Goal: Task Accomplishment & Management: Complete application form

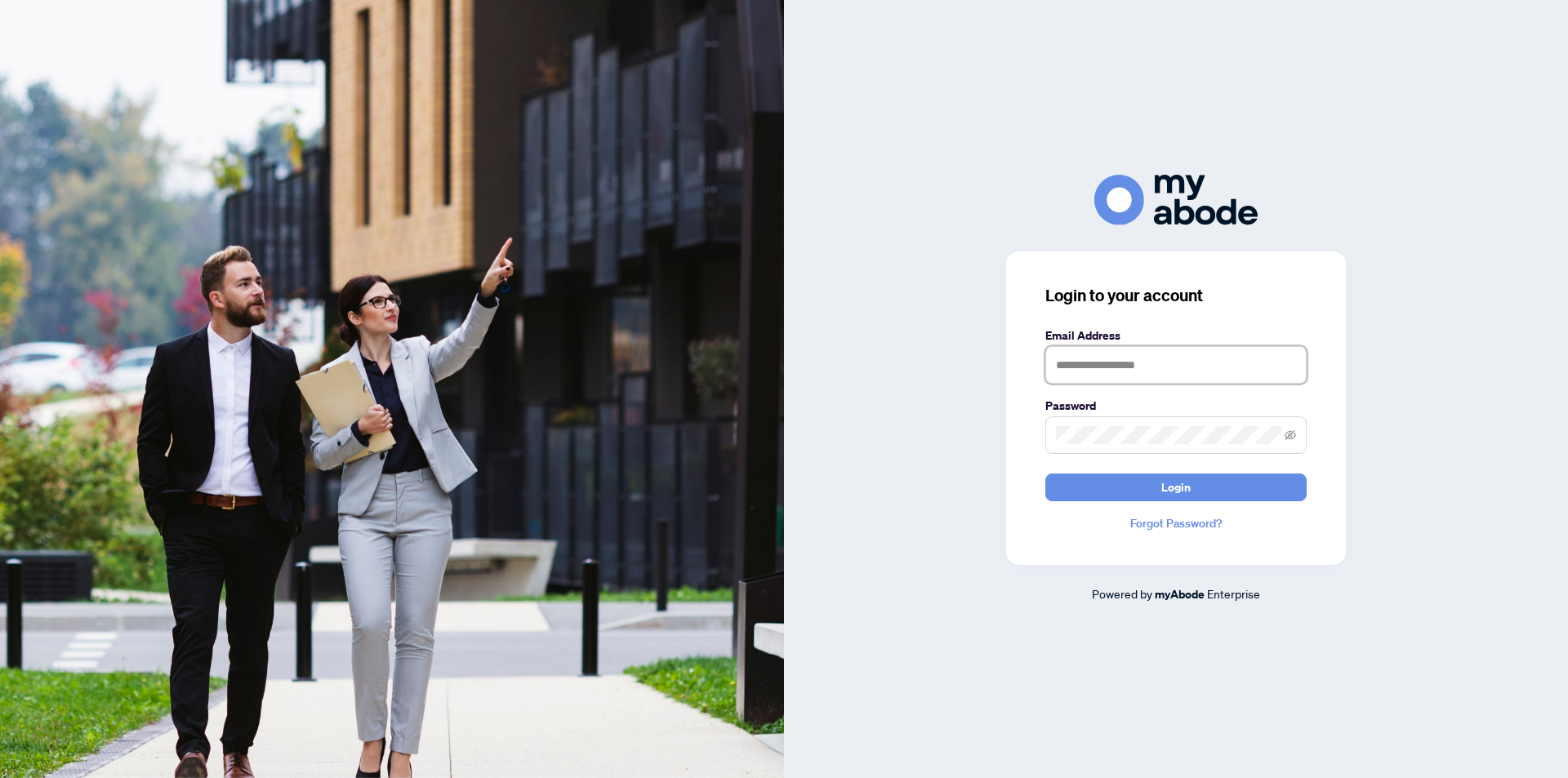
click at [1104, 354] on input "text" at bounding box center [1176, 365] width 261 height 38
type input "**********"
click at [1046, 474] on button "Login" at bounding box center [1176, 487] width 261 height 27
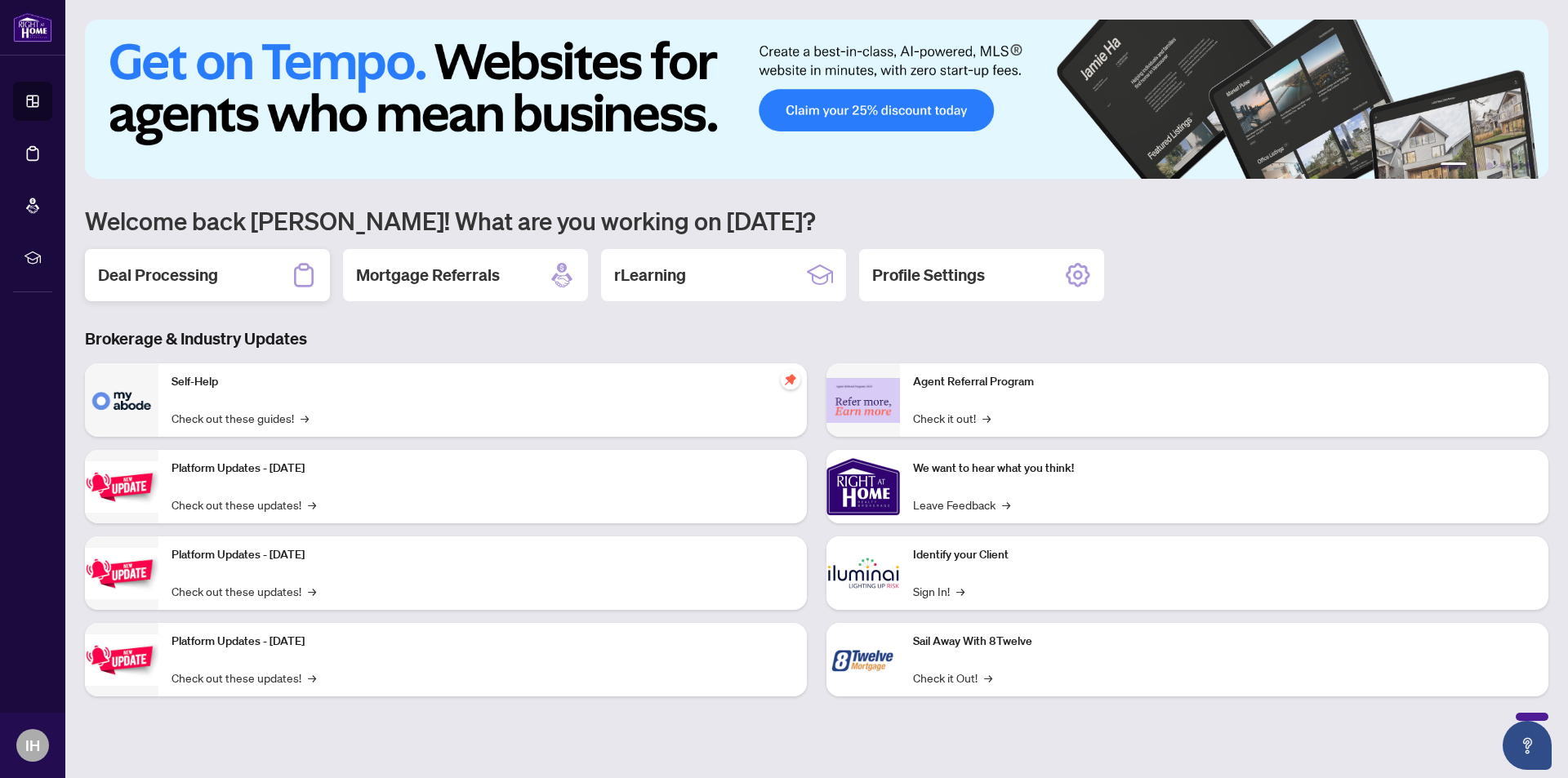
click at [230, 279] on div "Deal Processing" at bounding box center [207, 274] width 245 height 52
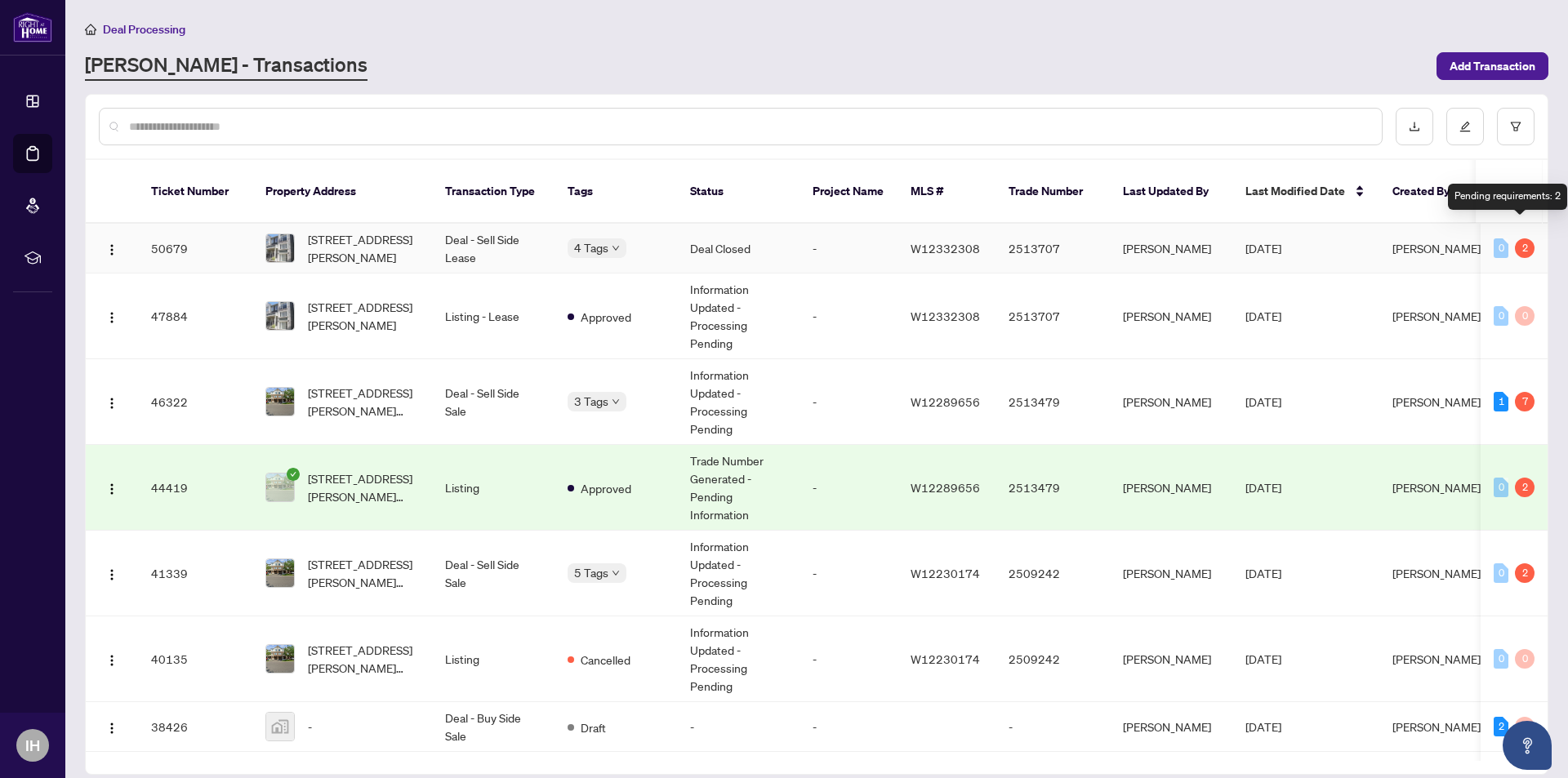
click at [1516, 238] on div "2" at bounding box center [1524, 248] width 20 height 20
click at [1522, 238] on div "2" at bounding box center [1524, 248] width 20 height 20
click at [1514, 196] on div "Pending requirements: 2" at bounding box center [1507, 197] width 119 height 26
click at [1519, 238] on div "2" at bounding box center [1524, 248] width 20 height 20
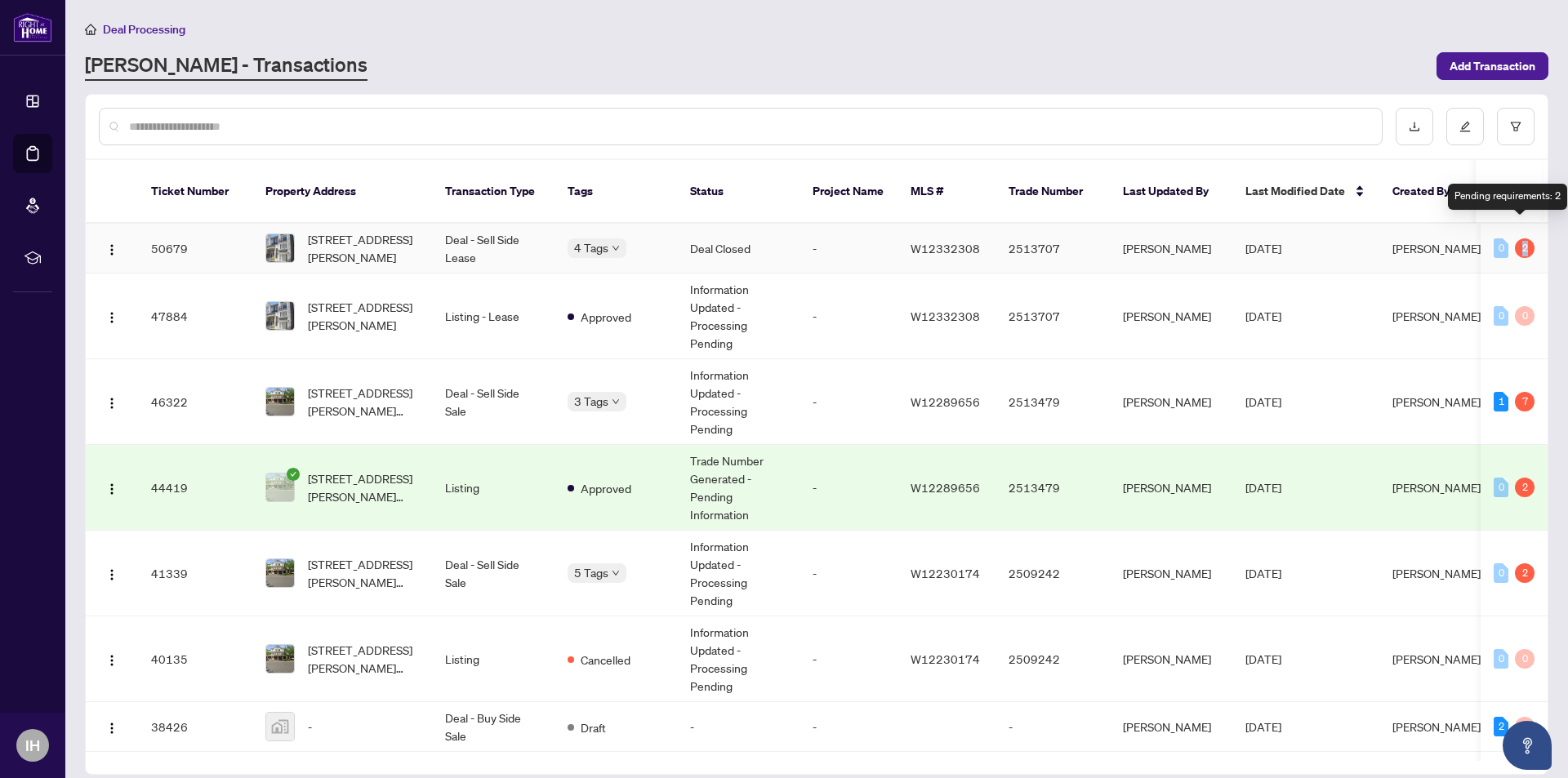
click at [1519, 238] on div "2" at bounding box center [1524, 248] width 20 height 20
click at [797, 235] on td "Deal Closed" at bounding box center [739, 249] width 123 height 50
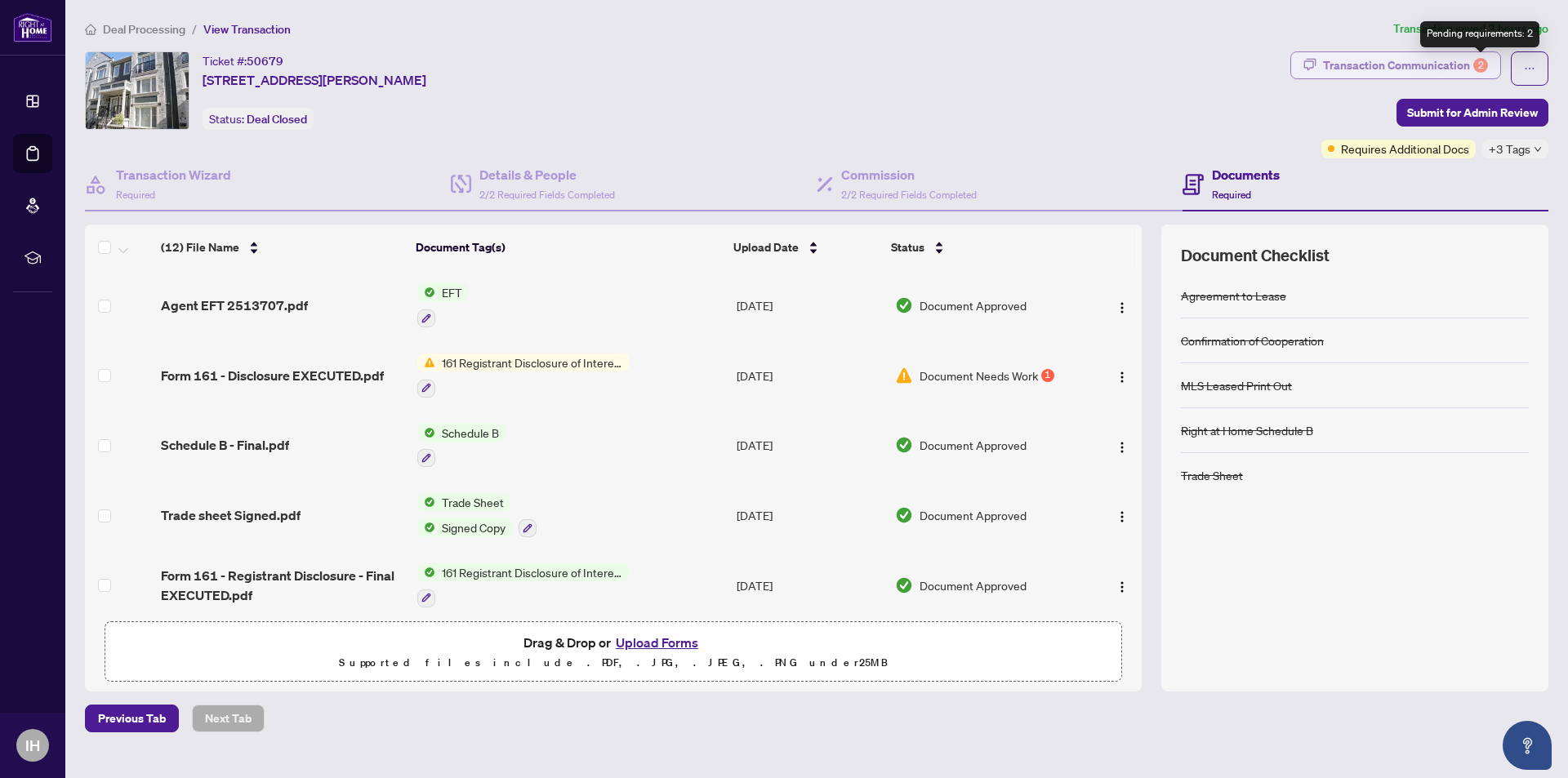
click at [1478, 65] on div "2" at bounding box center [1481, 65] width 15 height 15
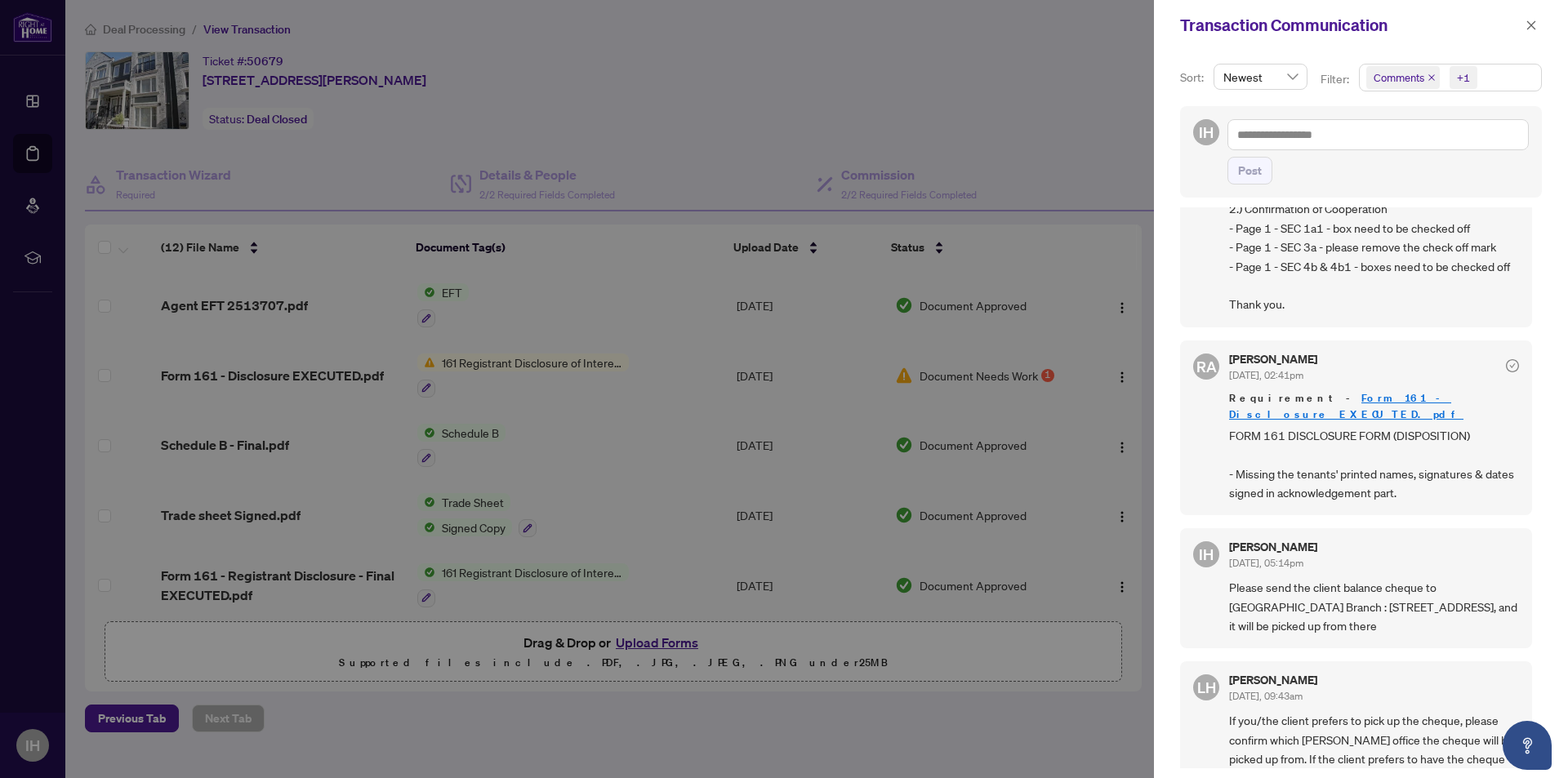
scroll to position [245, 0]
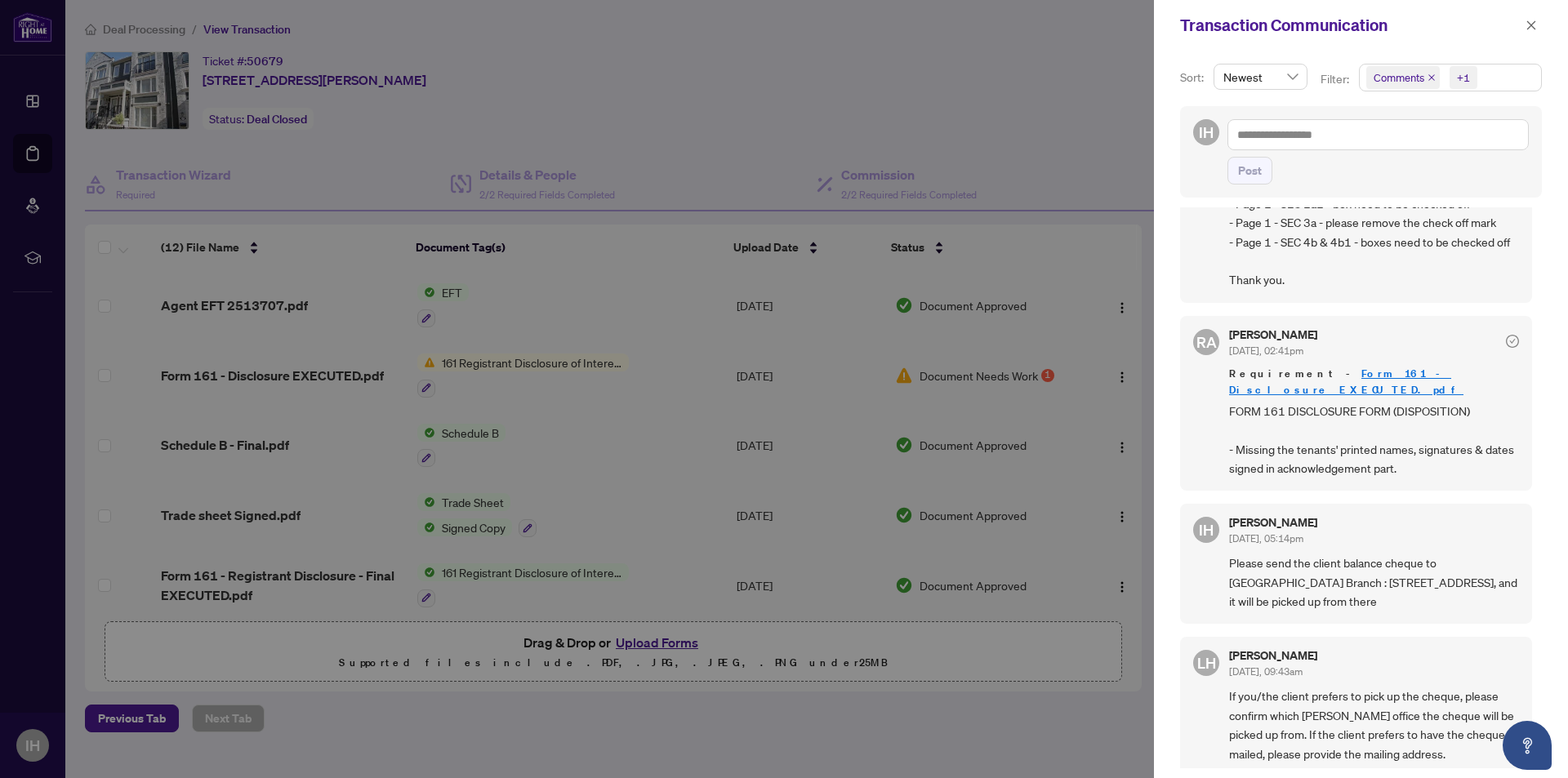
click at [745, 105] on div at bounding box center [784, 389] width 1568 height 778
click at [1534, 26] on icon "close" at bounding box center [1532, 26] width 11 height 11
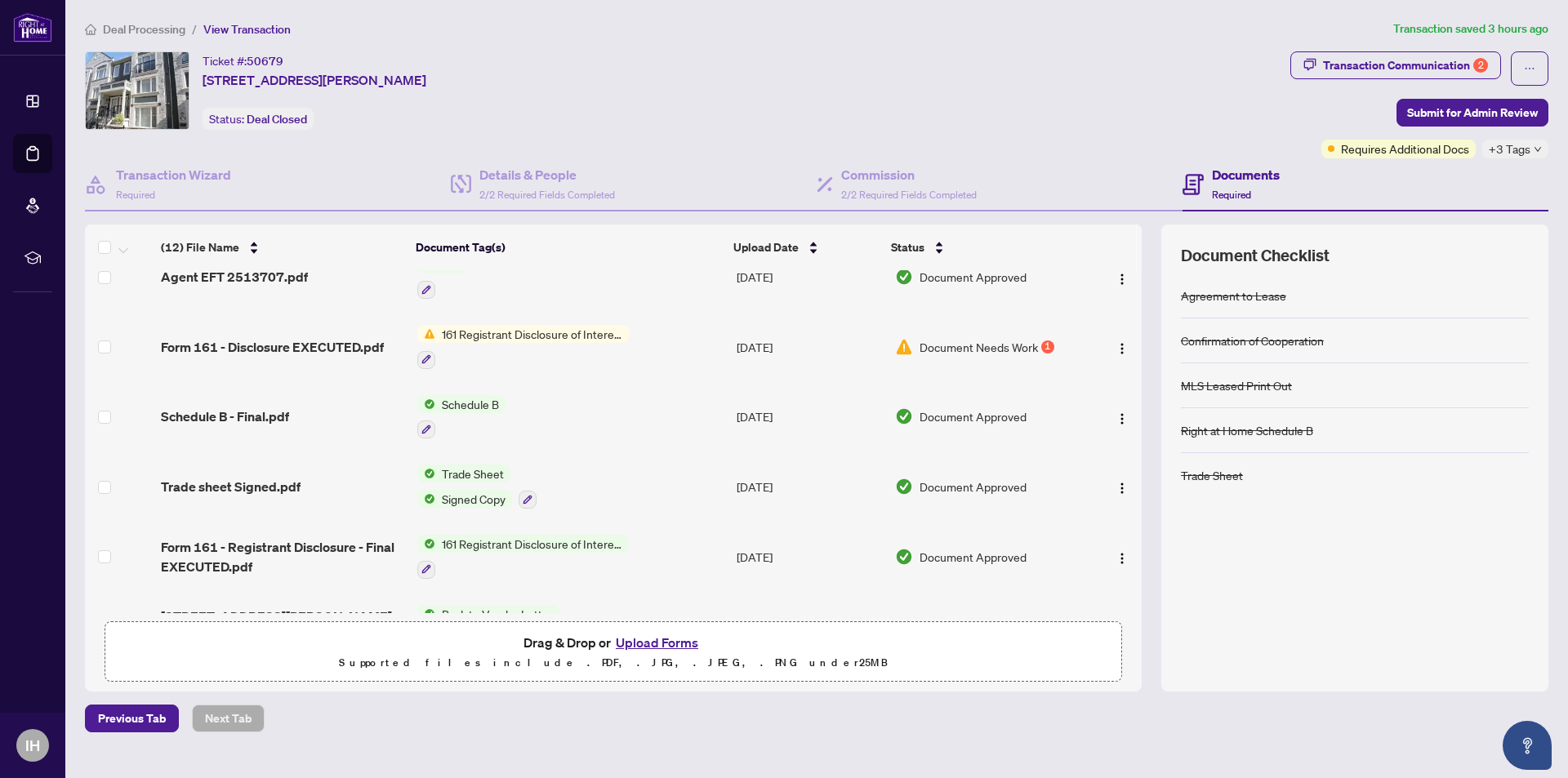
scroll to position [0, 0]
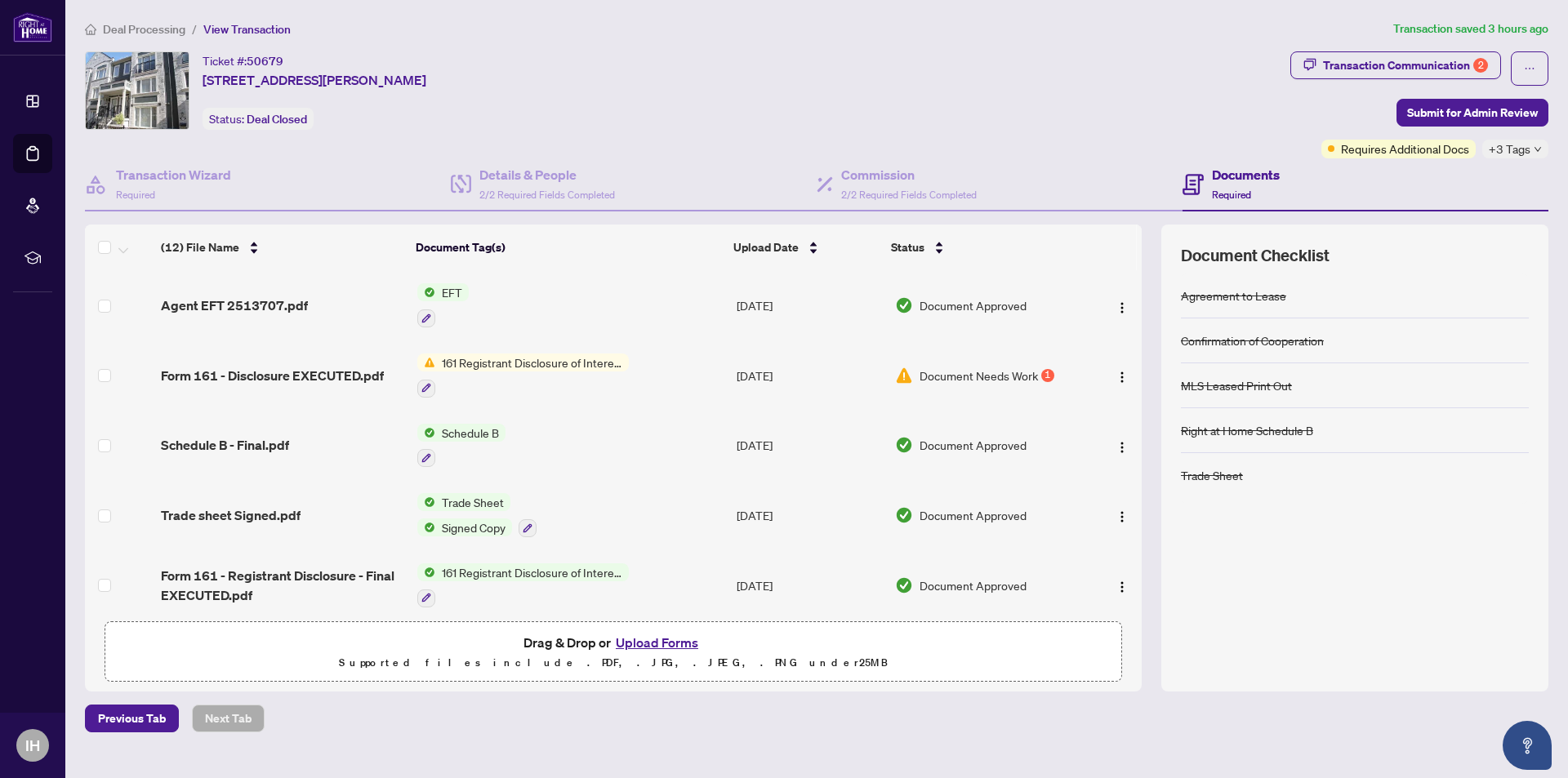
click at [560, 368] on span "161 Registrant Disclosure of Interest - Disposition ofProperty" at bounding box center [531, 362] width 194 height 18
click at [515, 443] on span "161 Registrant Disclosure of Interest - Disposition ofProperty" at bounding box center [530, 452] width 243 height 36
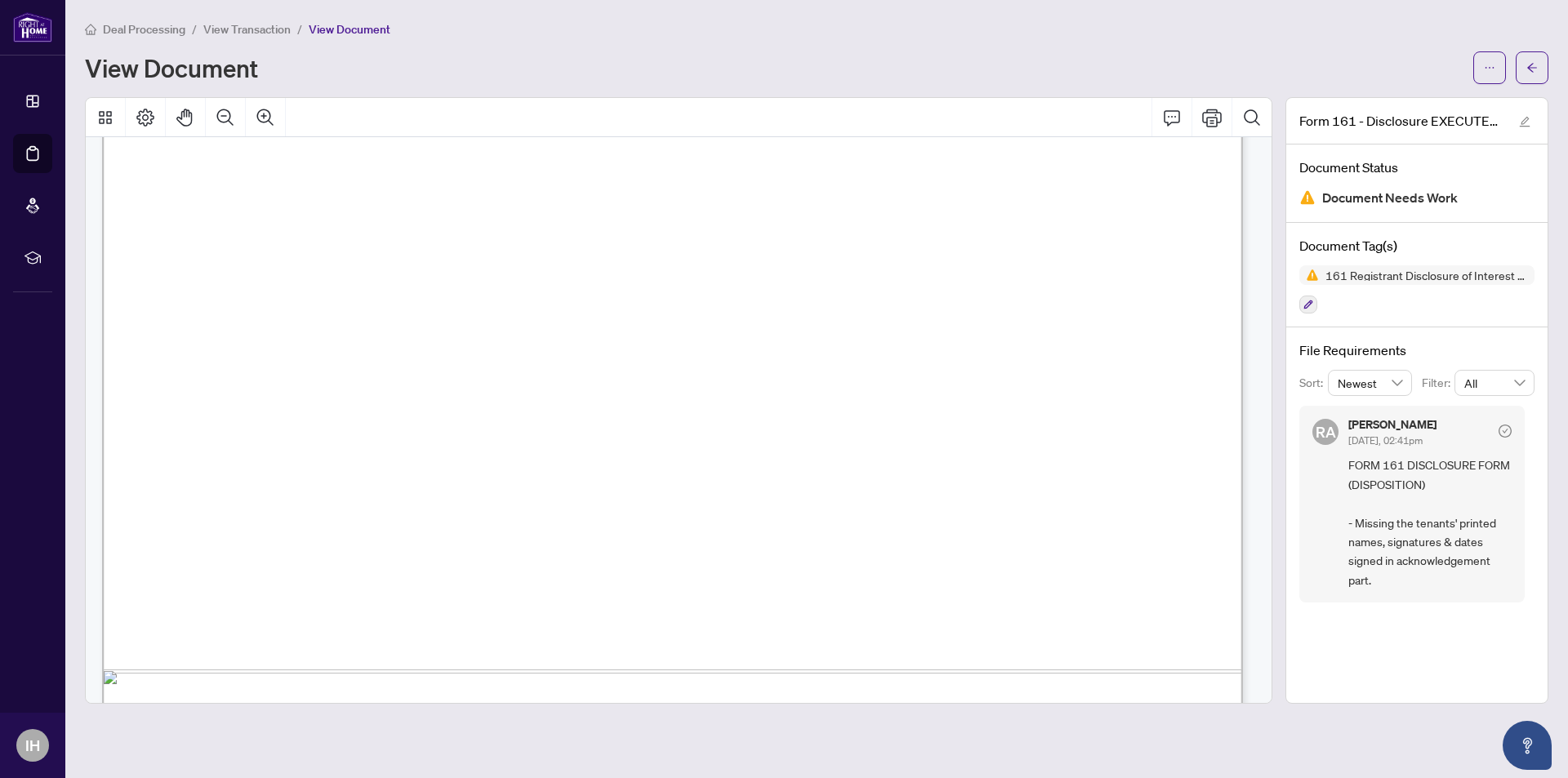
scroll to position [735, 0]
click at [471, 60] on div "View Document" at bounding box center [775, 68] width 1379 height 26
click at [1271, 79] on div "View Document" at bounding box center [775, 68] width 1379 height 26
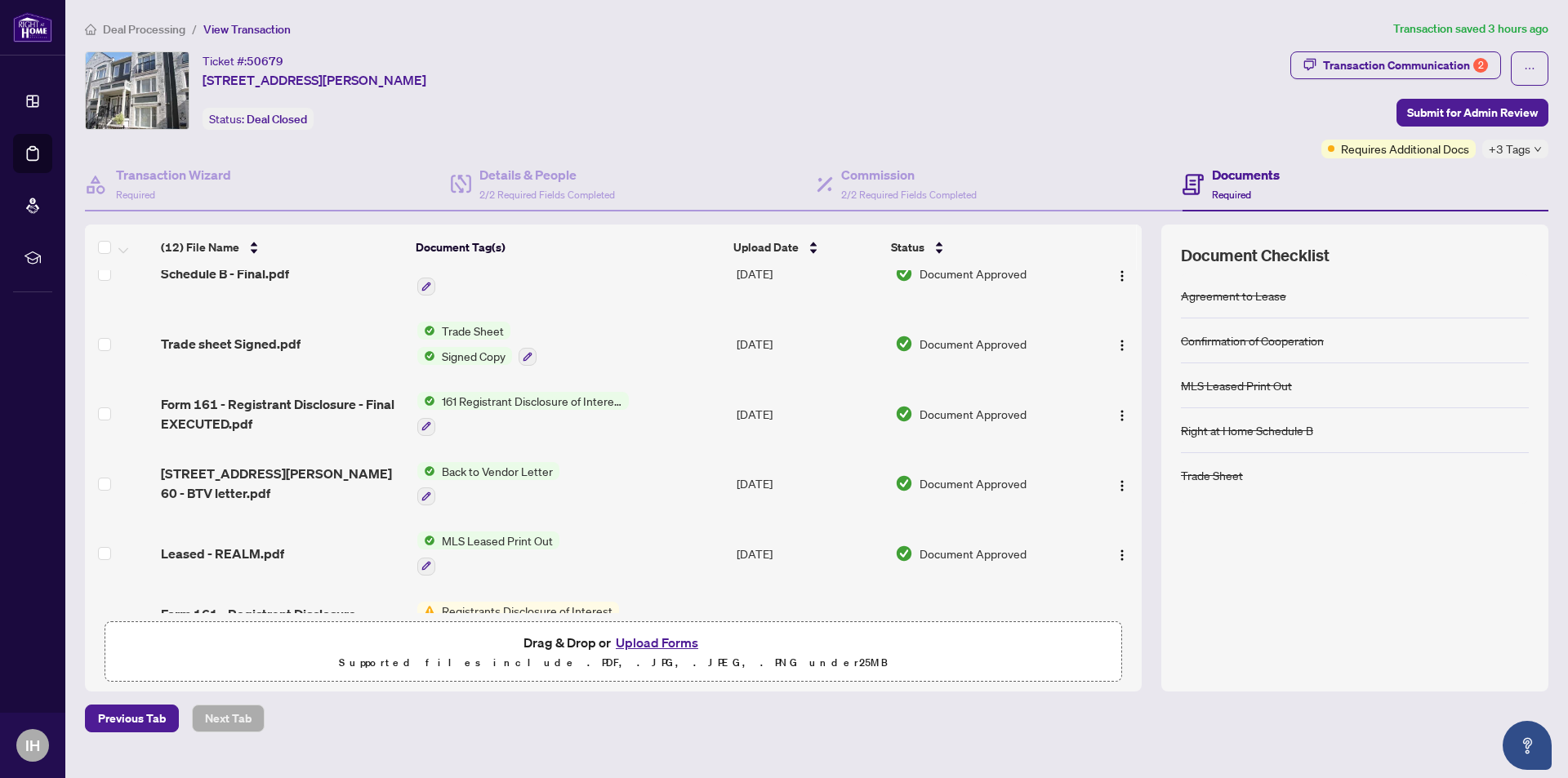
scroll to position [90, 0]
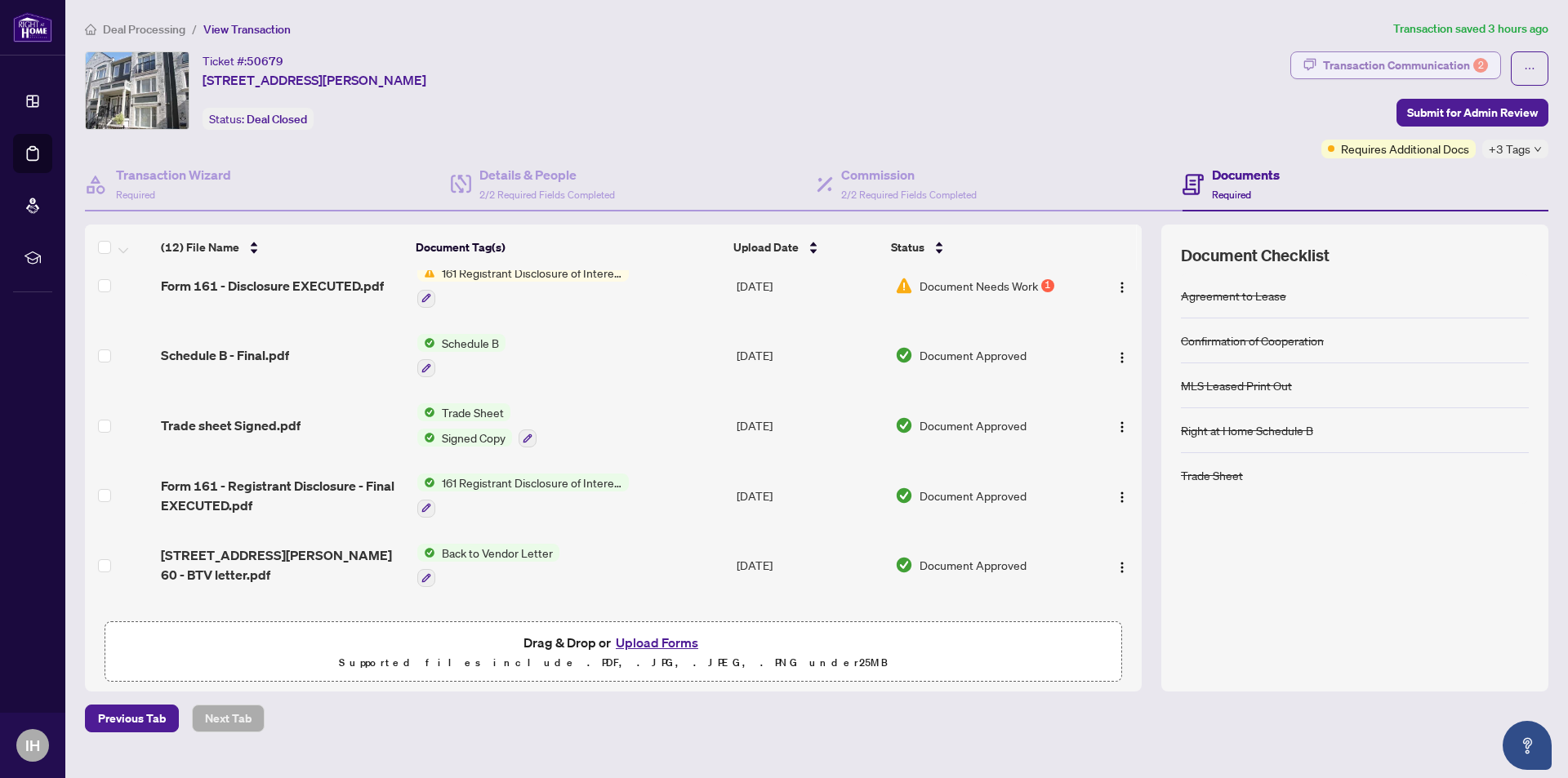
click at [1400, 63] on div "Transaction Communication 2" at bounding box center [1405, 65] width 165 height 26
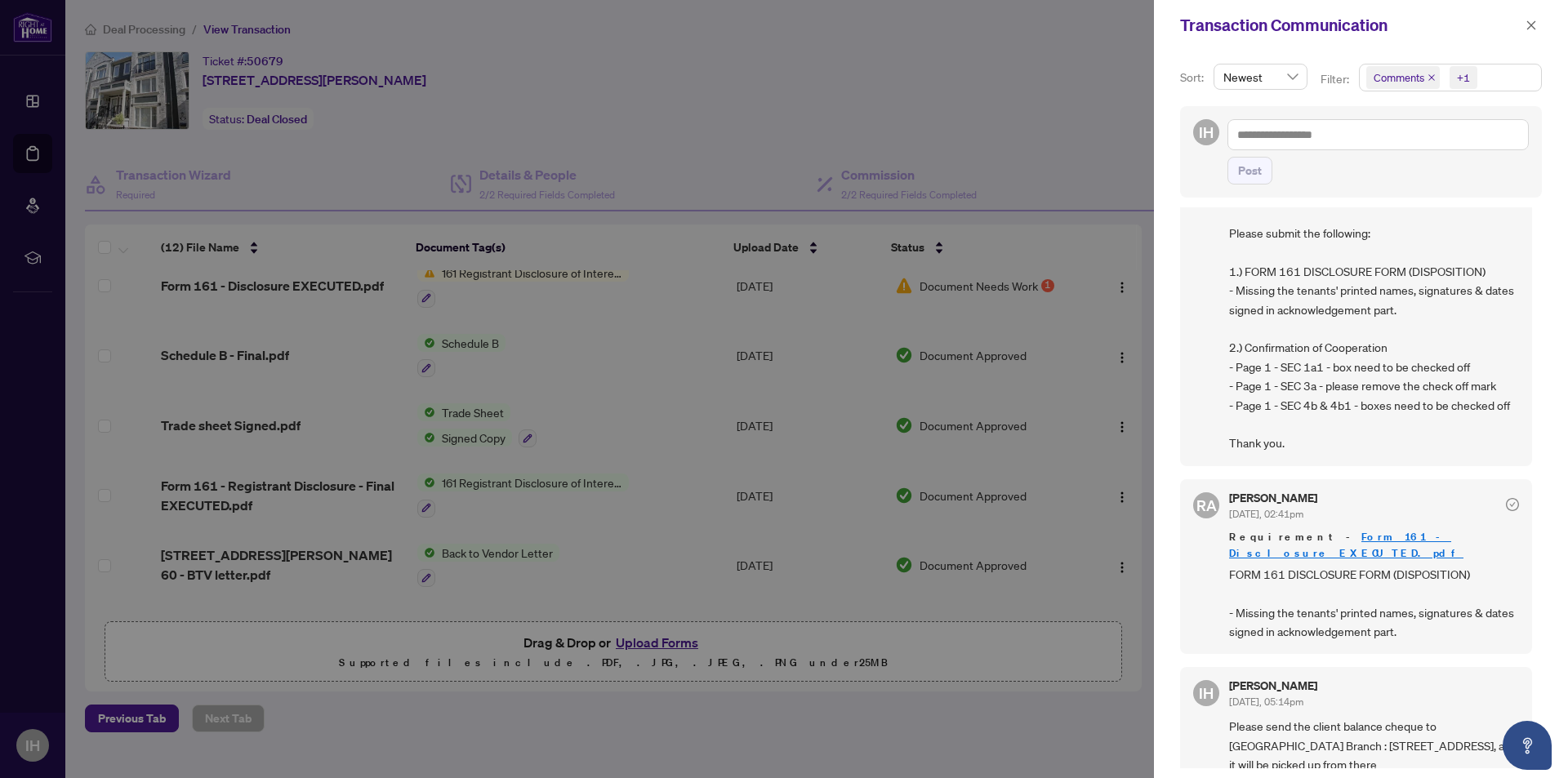
scroll to position [0, 0]
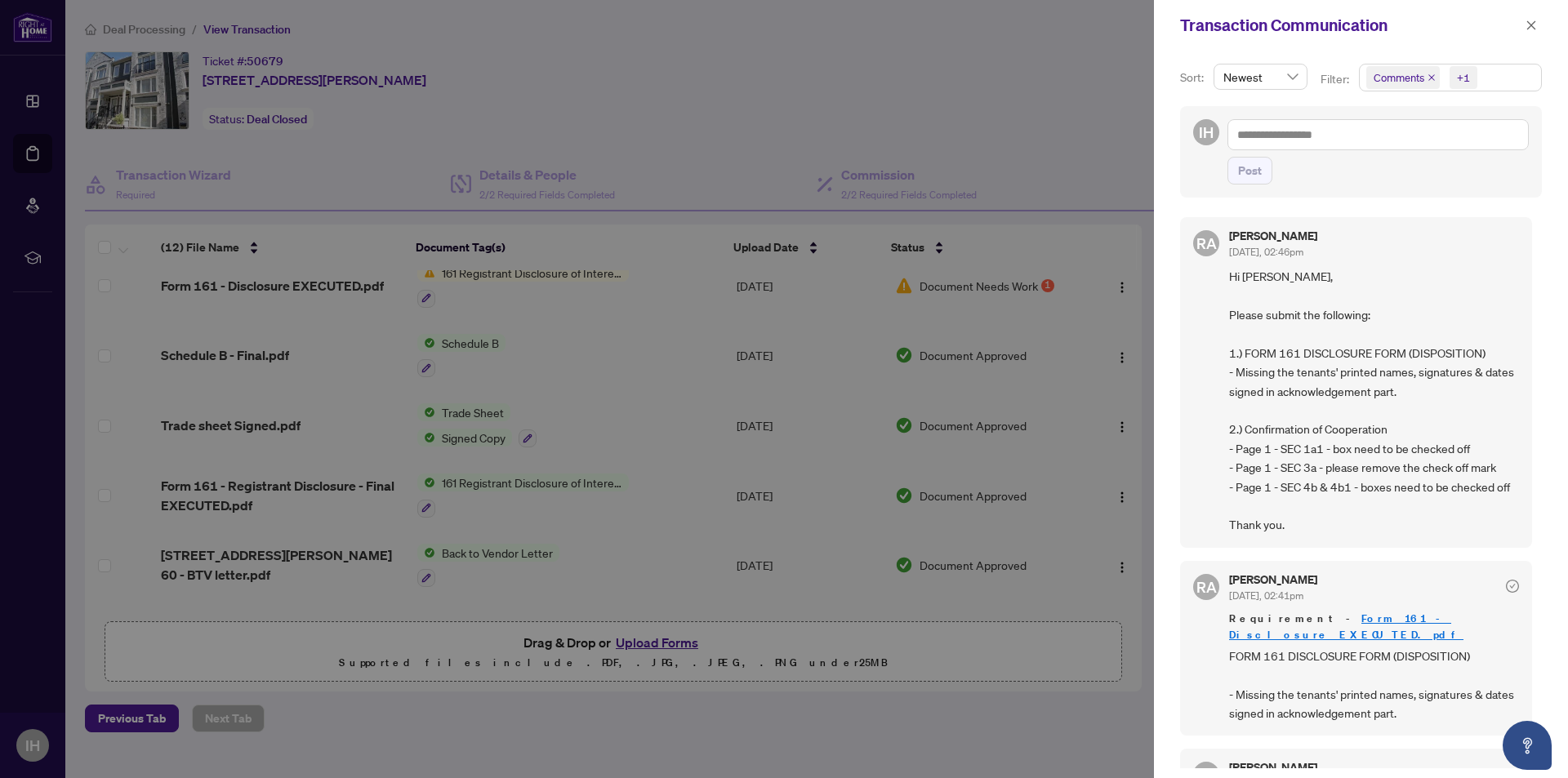
click at [1053, 159] on div at bounding box center [784, 389] width 1568 height 778
click at [1015, 155] on div at bounding box center [784, 389] width 1568 height 778
click at [1534, 26] on icon "close" at bounding box center [1532, 26] width 11 height 11
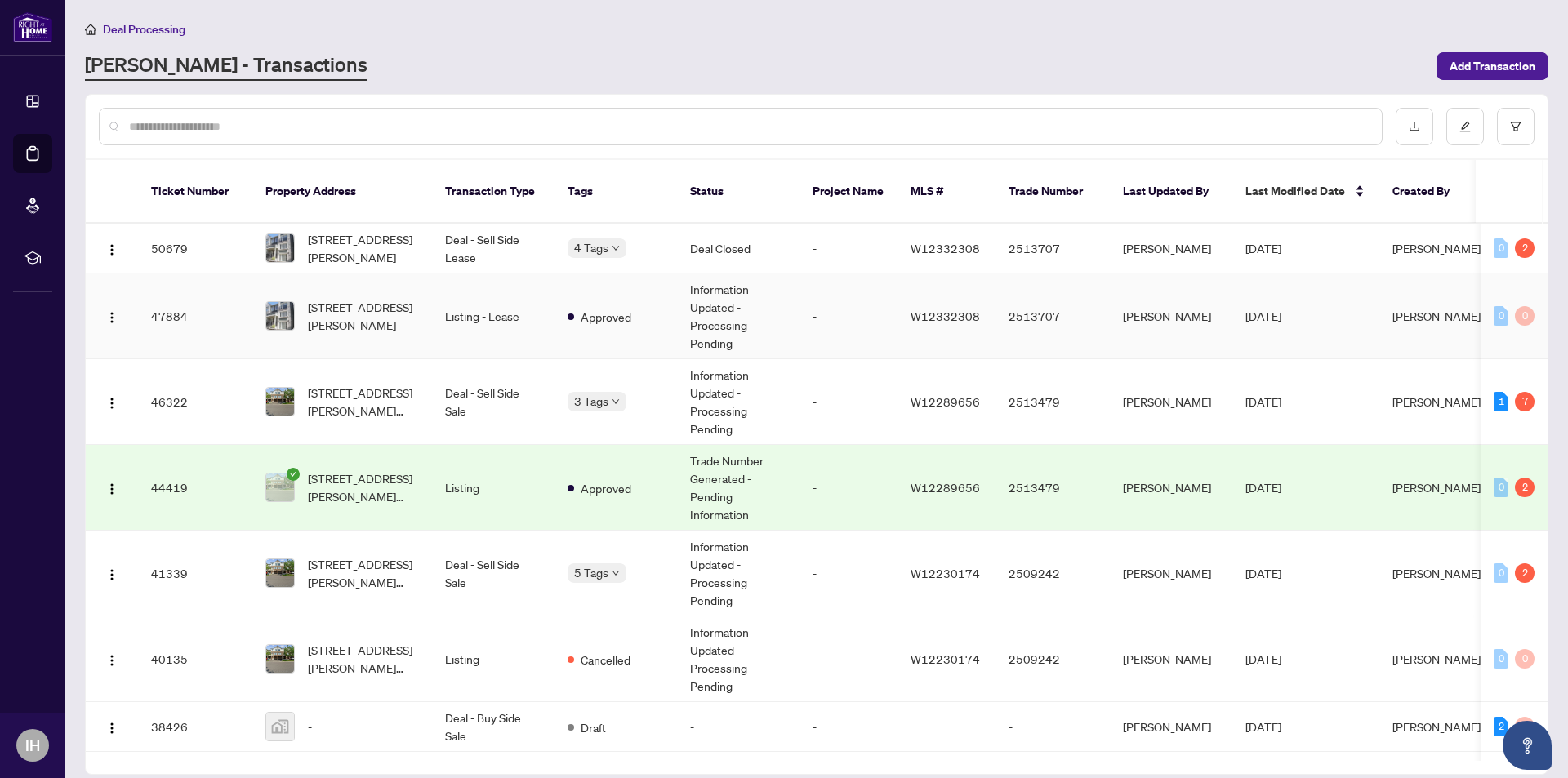
click at [690, 291] on td "Information Updated - Processing Pending" at bounding box center [739, 316] width 123 height 86
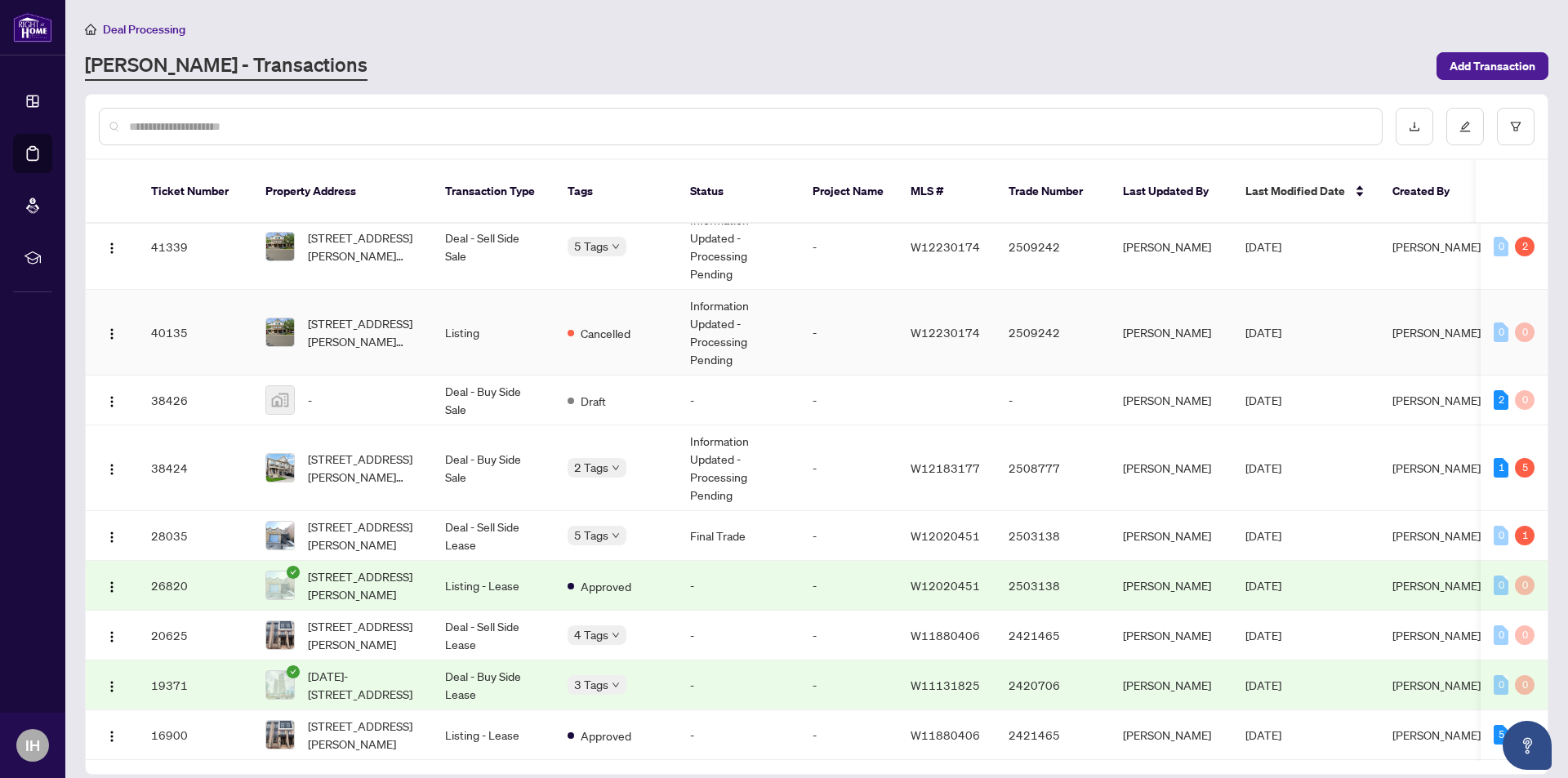
scroll to position [245, 0]
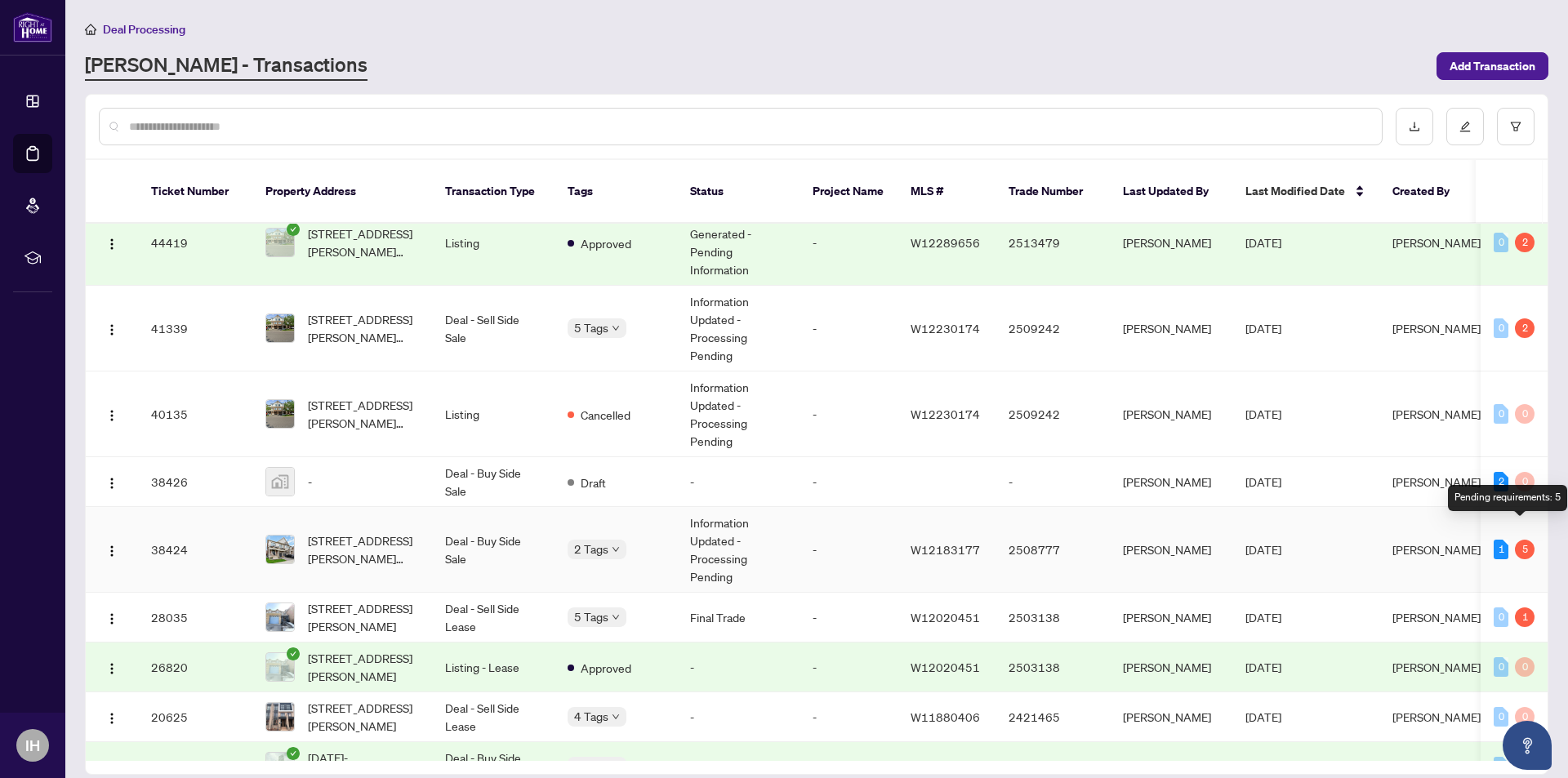
click at [1515, 540] on div "5" at bounding box center [1524, 549] width 20 height 20
click at [1509, 498] on div "Pending requirements: 5" at bounding box center [1507, 498] width 119 height 26
click at [1328, 522] on td "Sep/04/2025" at bounding box center [1305, 549] width 147 height 86
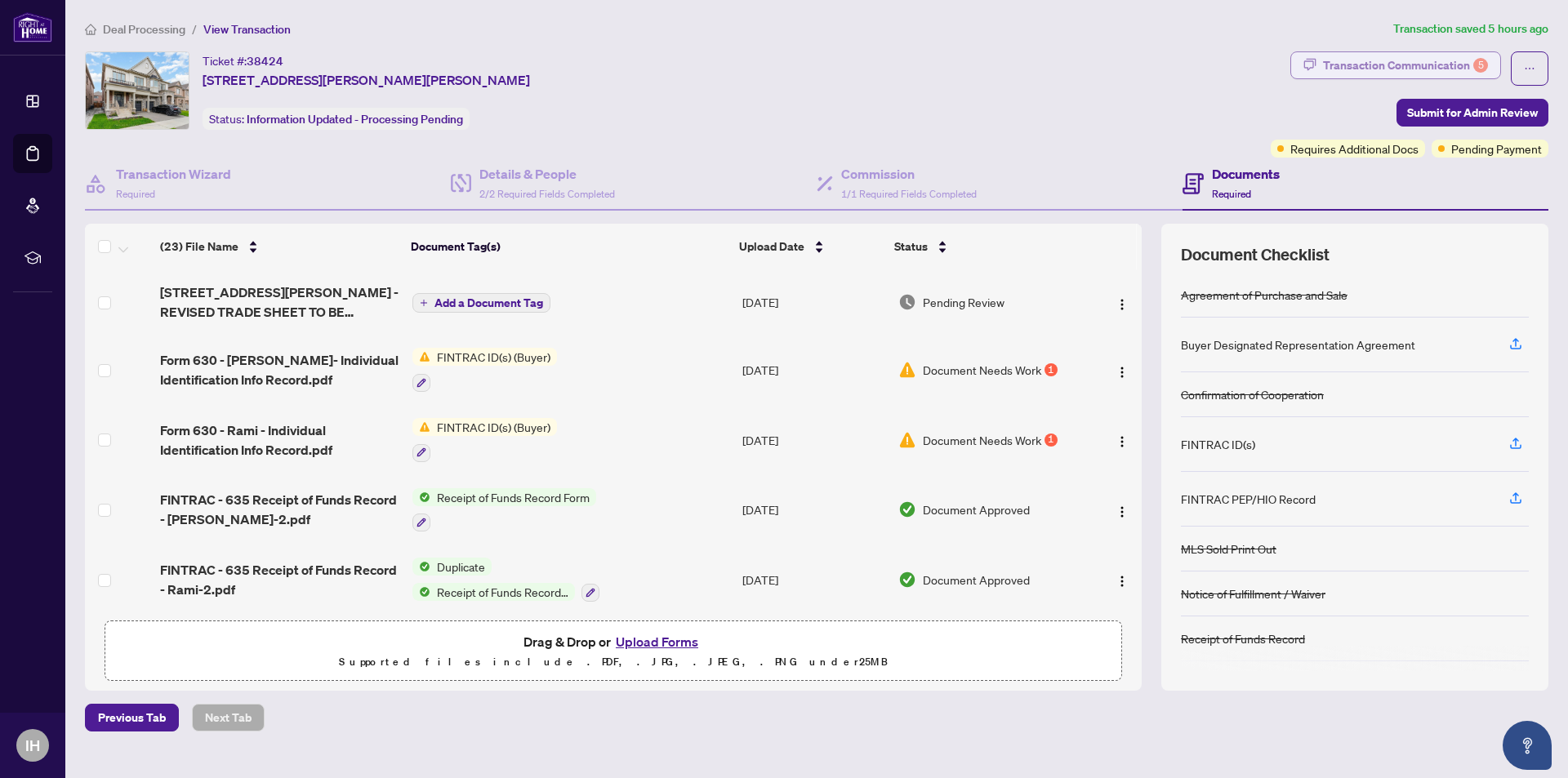
click at [1364, 58] on div "Transaction Communication 5" at bounding box center [1405, 65] width 165 height 26
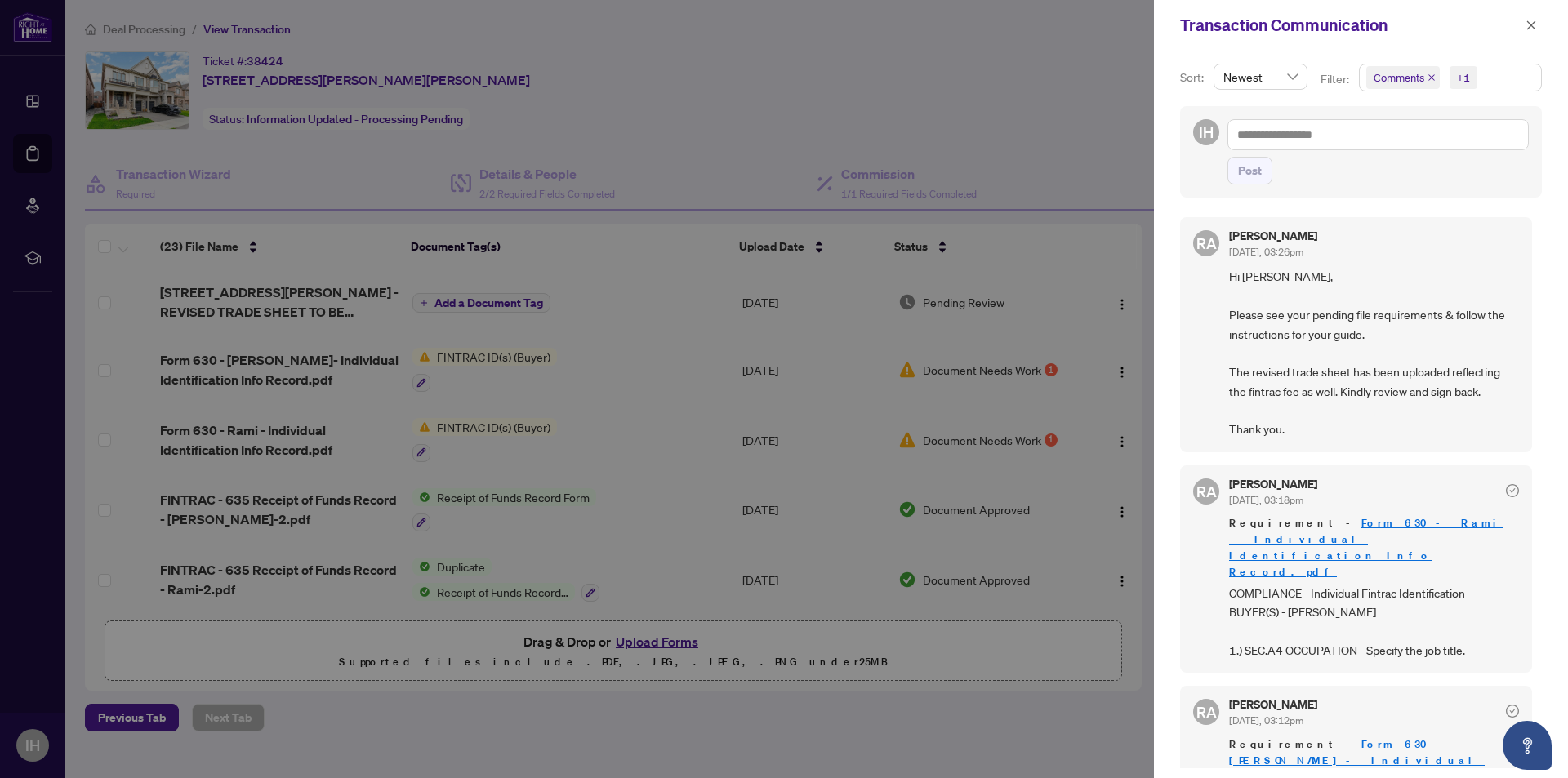
click at [703, 128] on div at bounding box center [784, 389] width 1568 height 778
click at [1532, 32] on span "button" at bounding box center [1532, 26] width 11 height 26
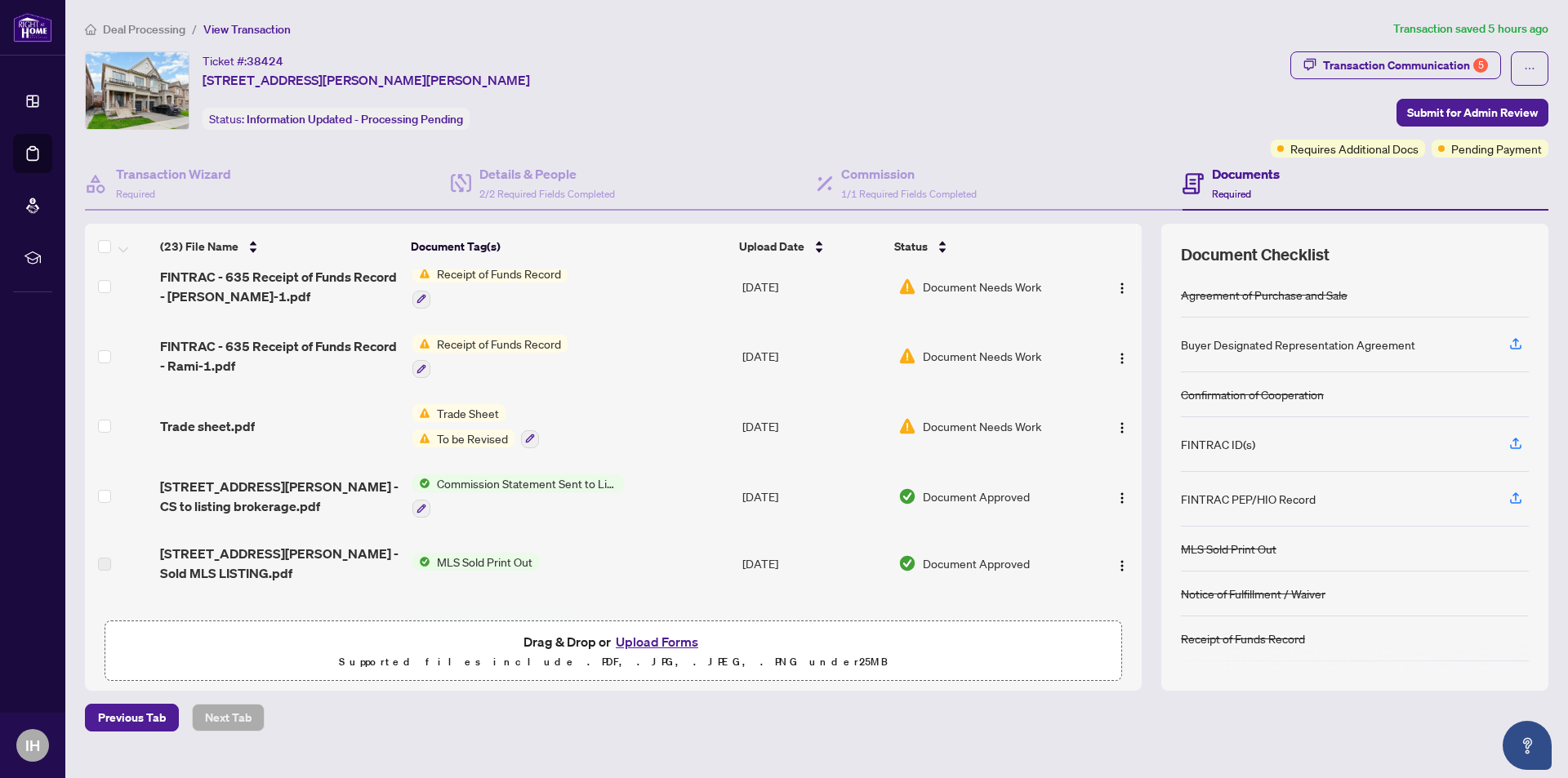
scroll to position [335, 0]
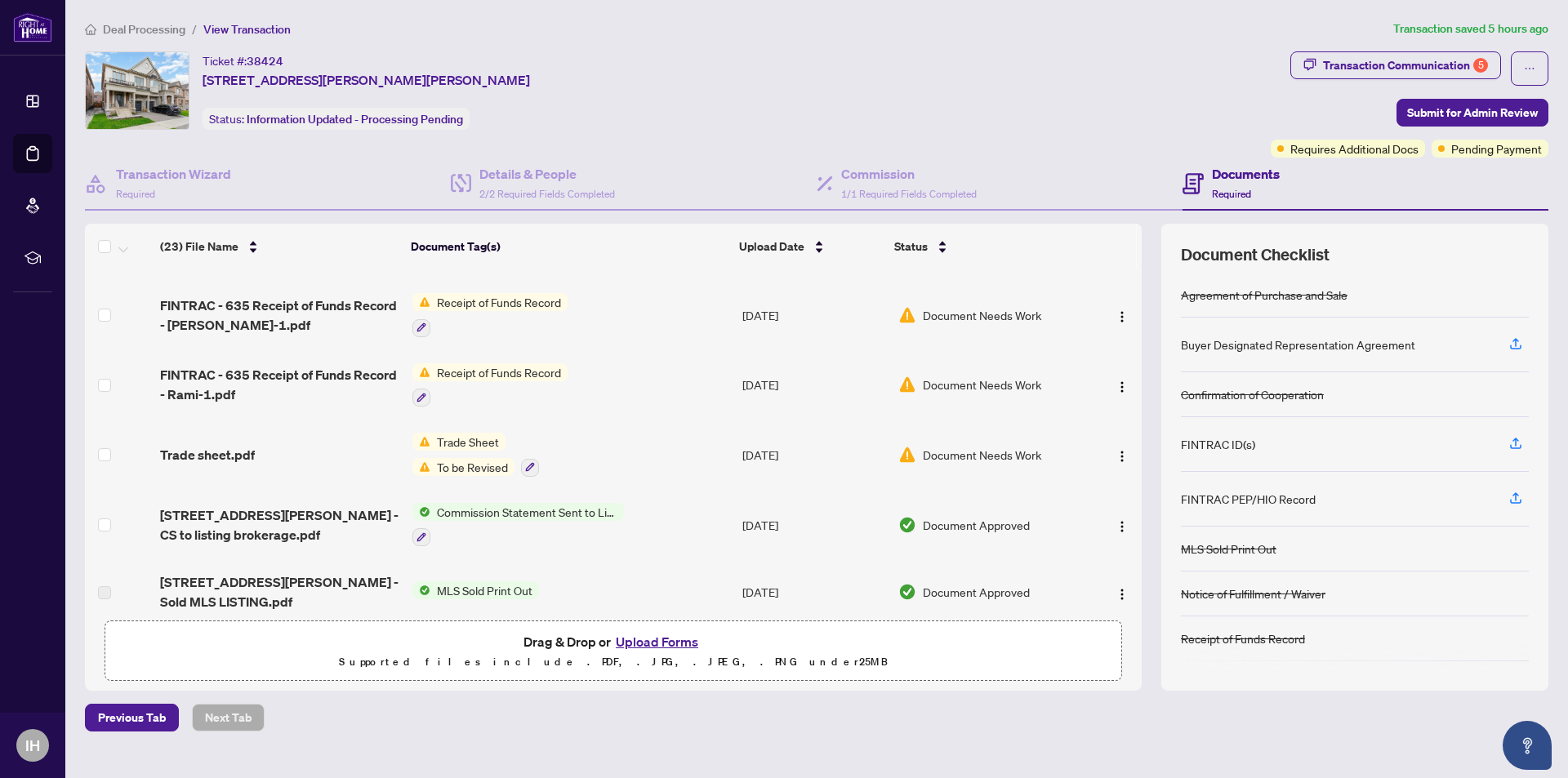
click at [489, 461] on span "To be Revised" at bounding box center [472, 467] width 84 height 18
click at [584, 424] on td "Trade Sheet To be Revised" at bounding box center [570, 455] width 330 height 70
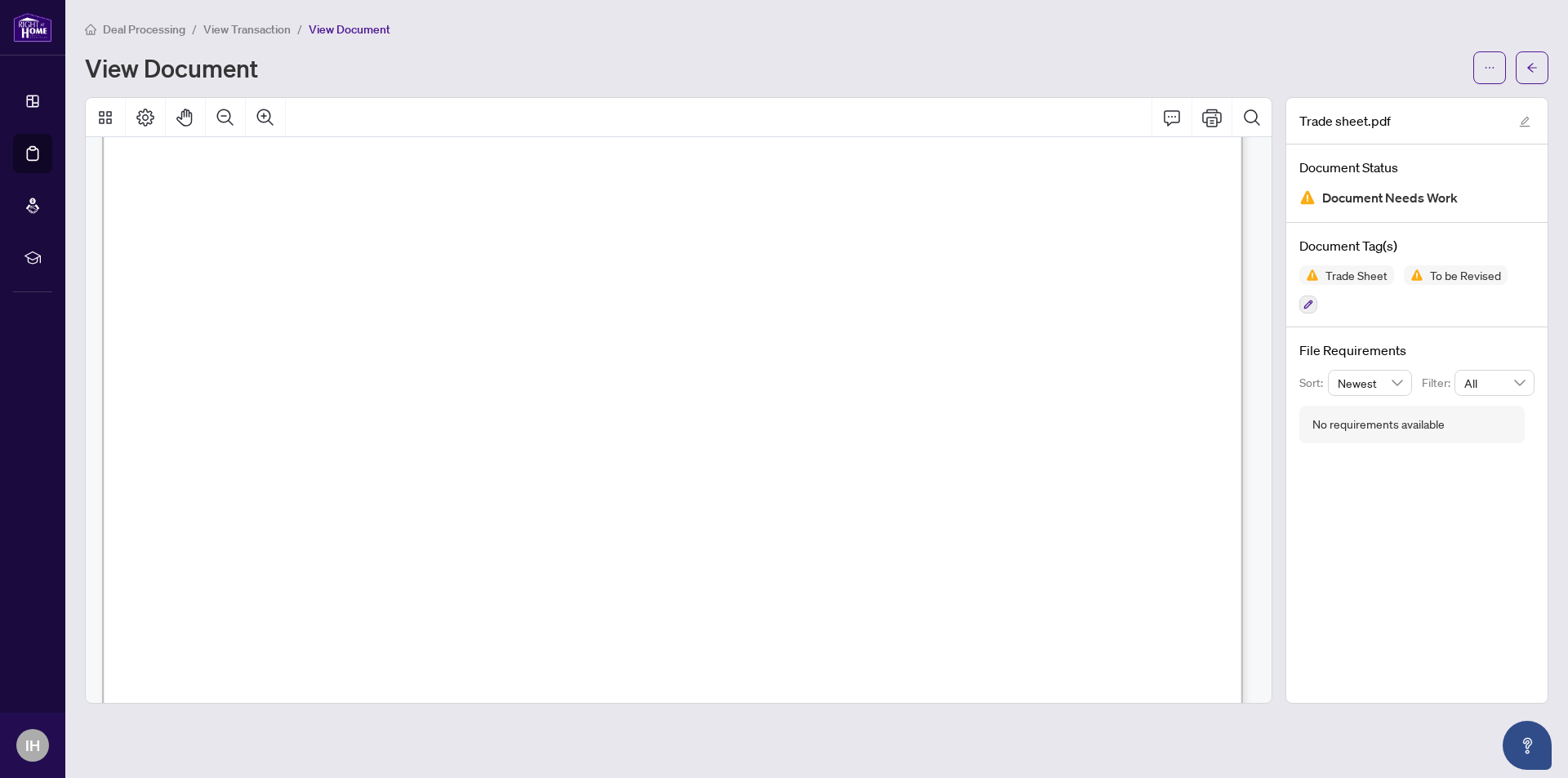
scroll to position [408, 0]
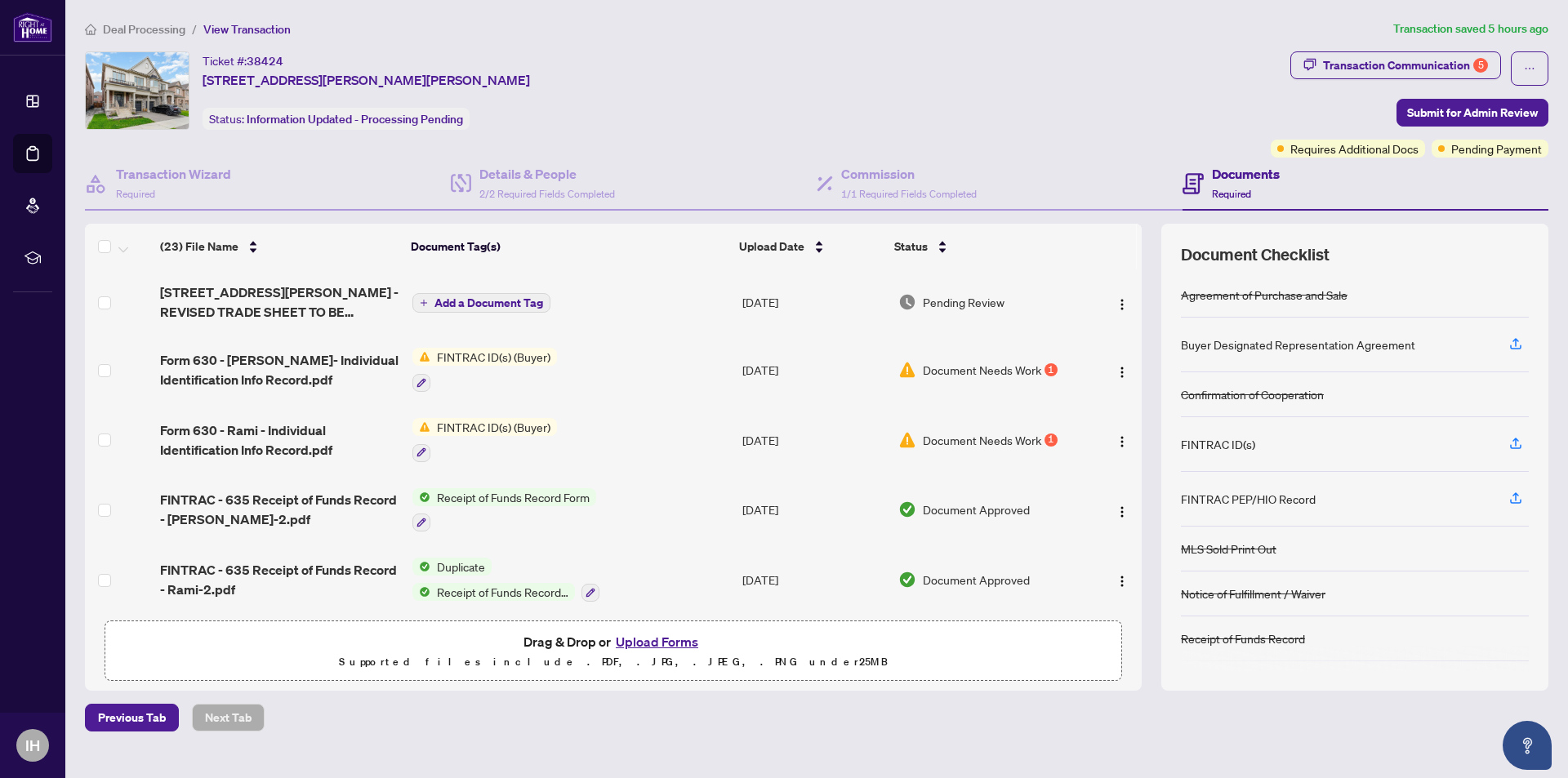
click at [950, 296] on span "Pending Review" at bounding box center [964, 302] width 81 height 18
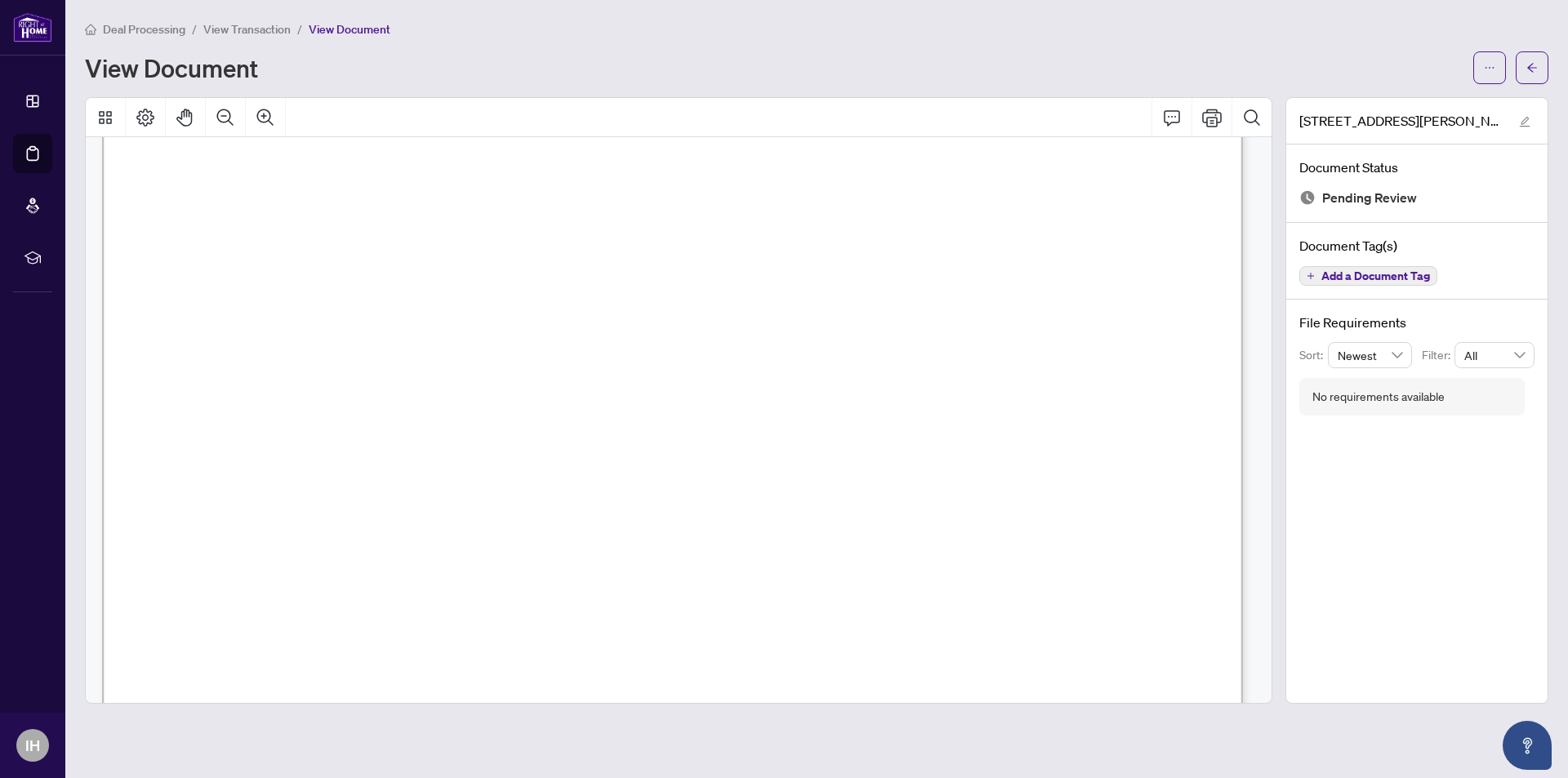
scroll to position [81, 0]
click at [1214, 121] on icon "Print" at bounding box center [1211, 117] width 20 height 20
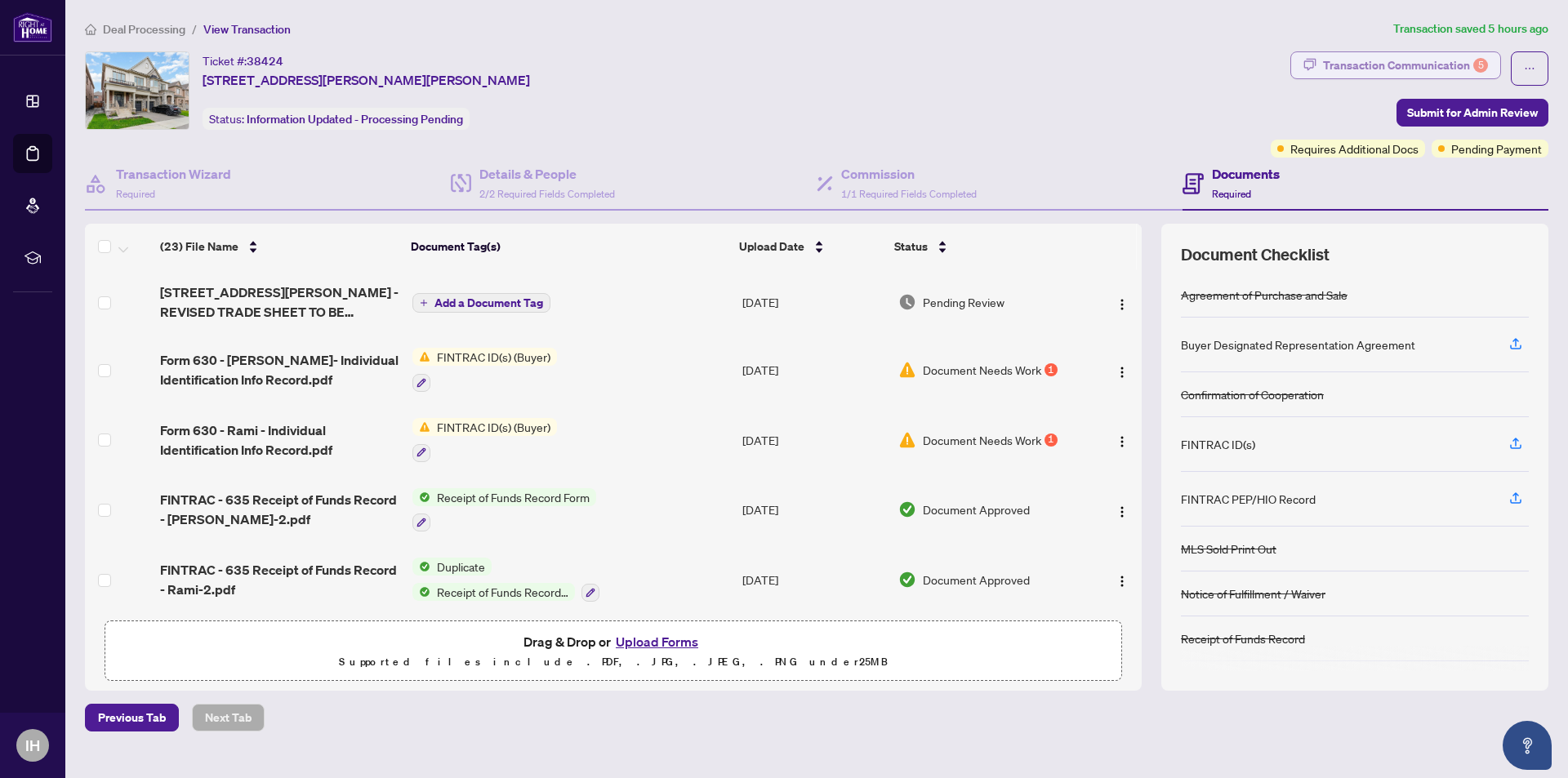
click at [1388, 64] on div "Transaction Communication 5" at bounding box center [1405, 65] width 165 height 26
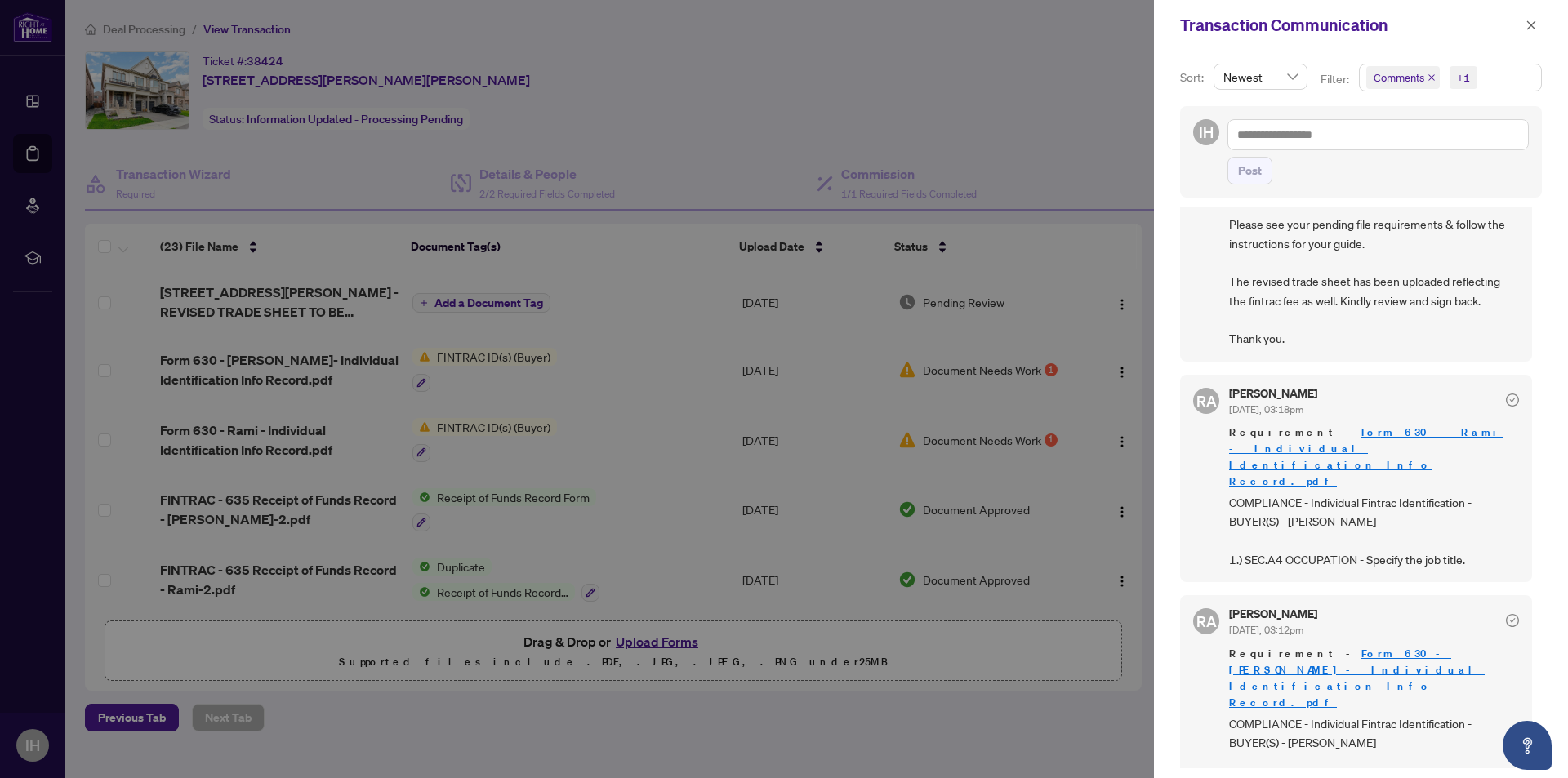
scroll to position [164, 0]
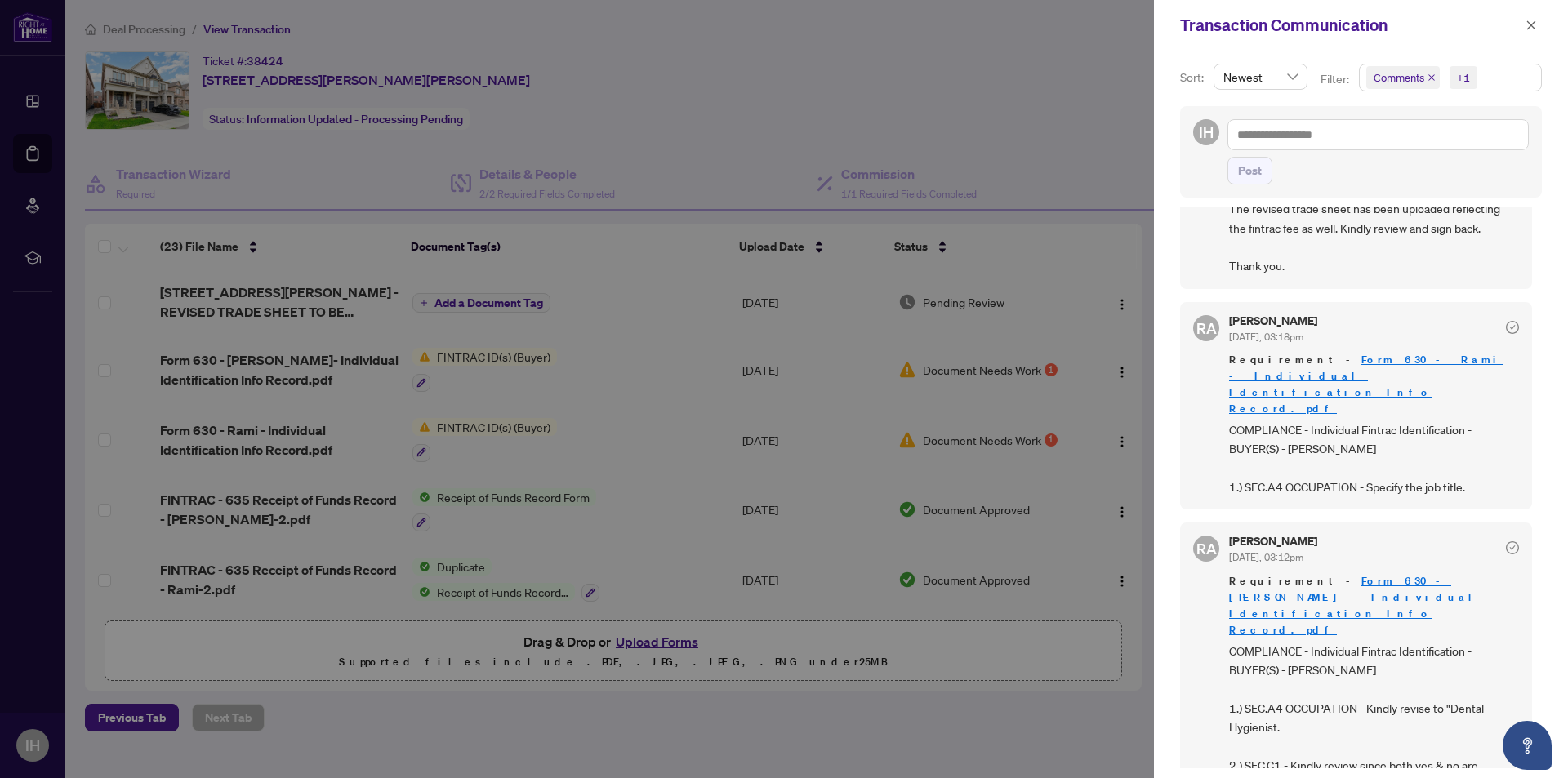
drag, startPoint x: 1206, startPoint y: 225, endPoint x: 1209, endPoint y: 237, distance: 12.4
click at [1209, 237] on div "RA Rhea Alipio Sep/04/2025, 03:26pm Hi Ihab, Please see your pending file requi…" at bounding box center [1356, 171] width 352 height 234
click at [1032, 115] on div at bounding box center [784, 389] width 1568 height 778
click at [974, 121] on div at bounding box center [784, 389] width 1568 height 778
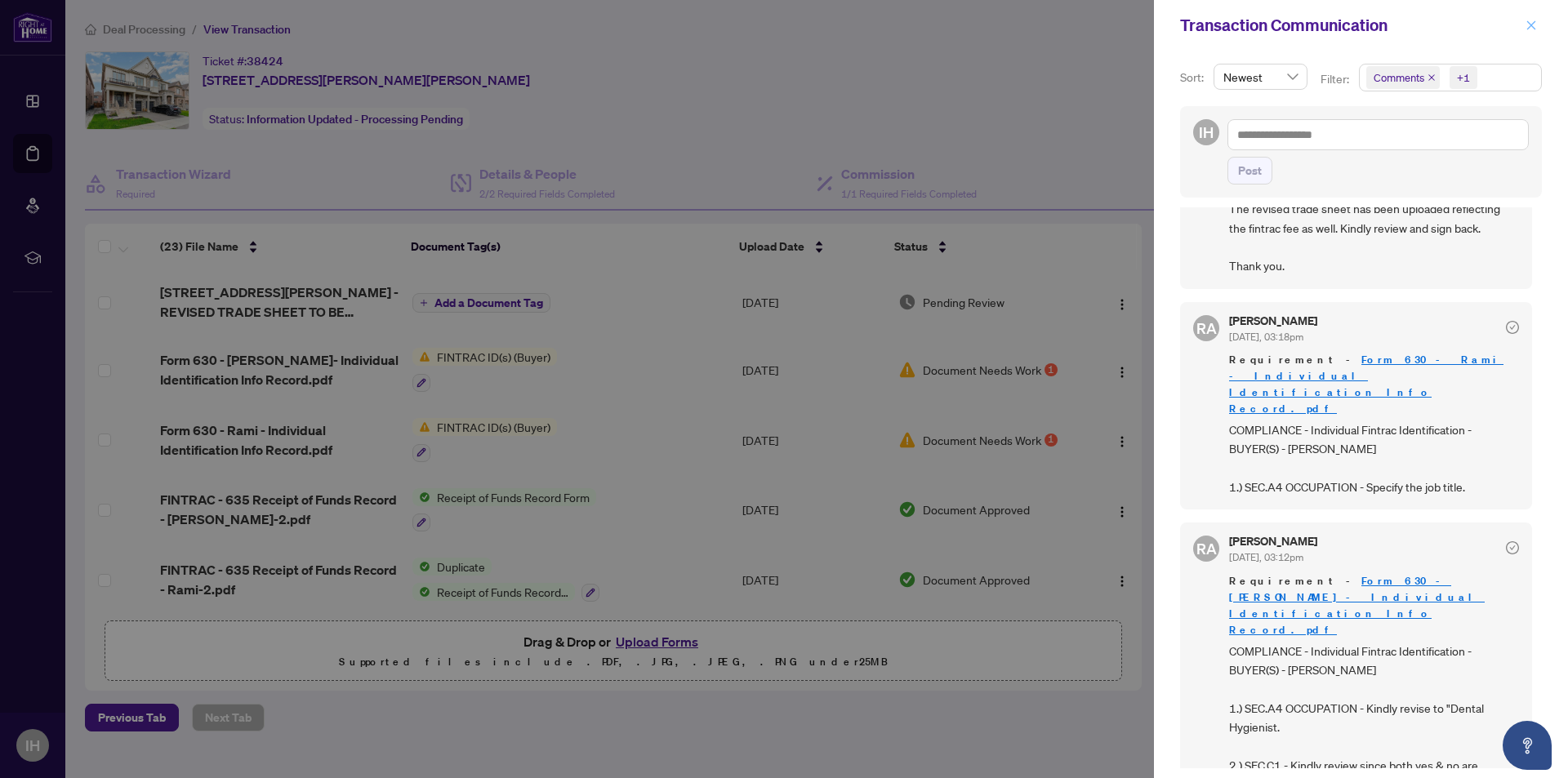
click at [1532, 26] on icon "close" at bounding box center [1532, 26] width 9 height 9
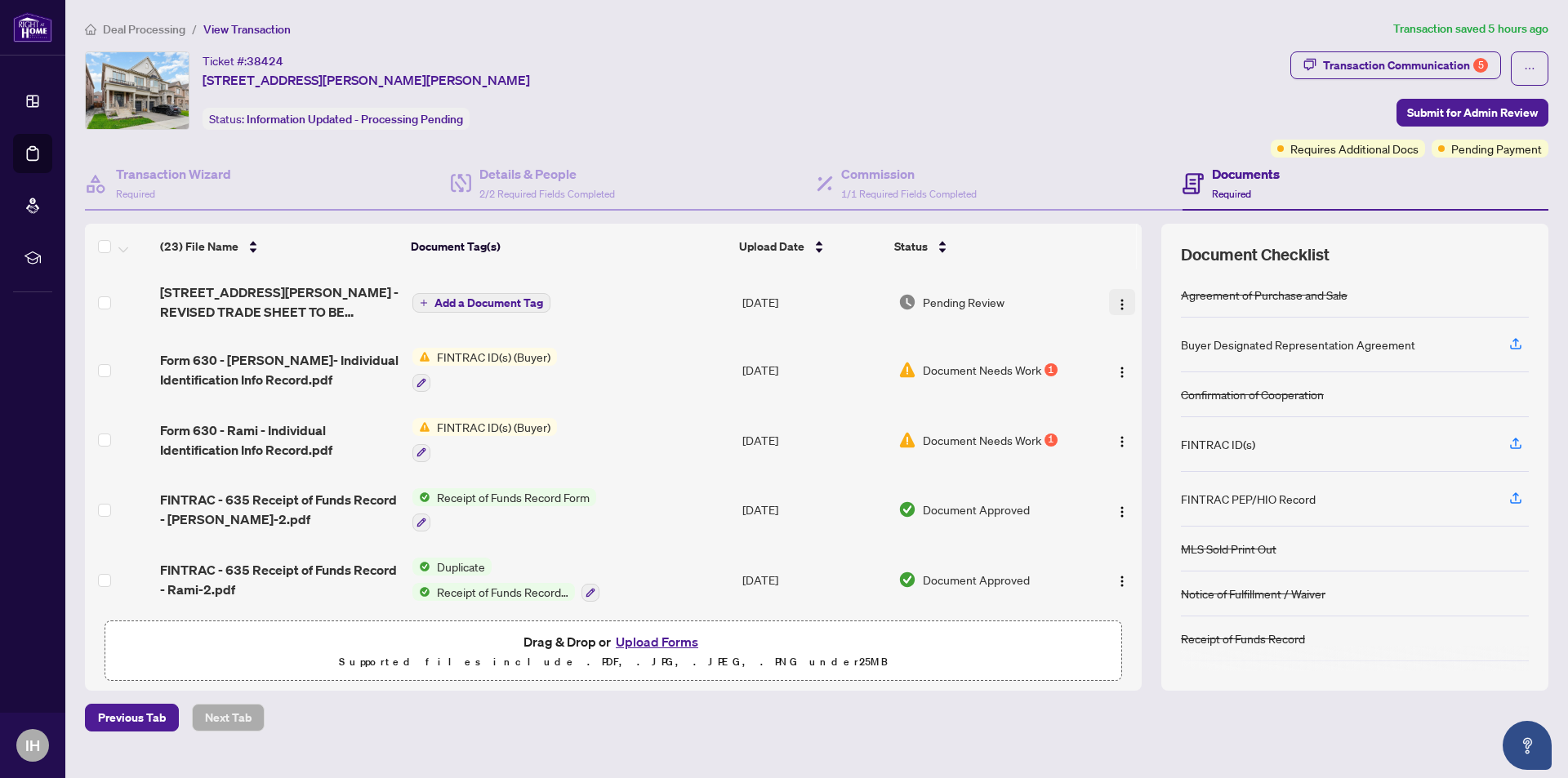
click at [1121, 308] on img "button" at bounding box center [1123, 304] width 13 height 13
click at [656, 644] on button "Upload Forms" at bounding box center [657, 642] width 93 height 21
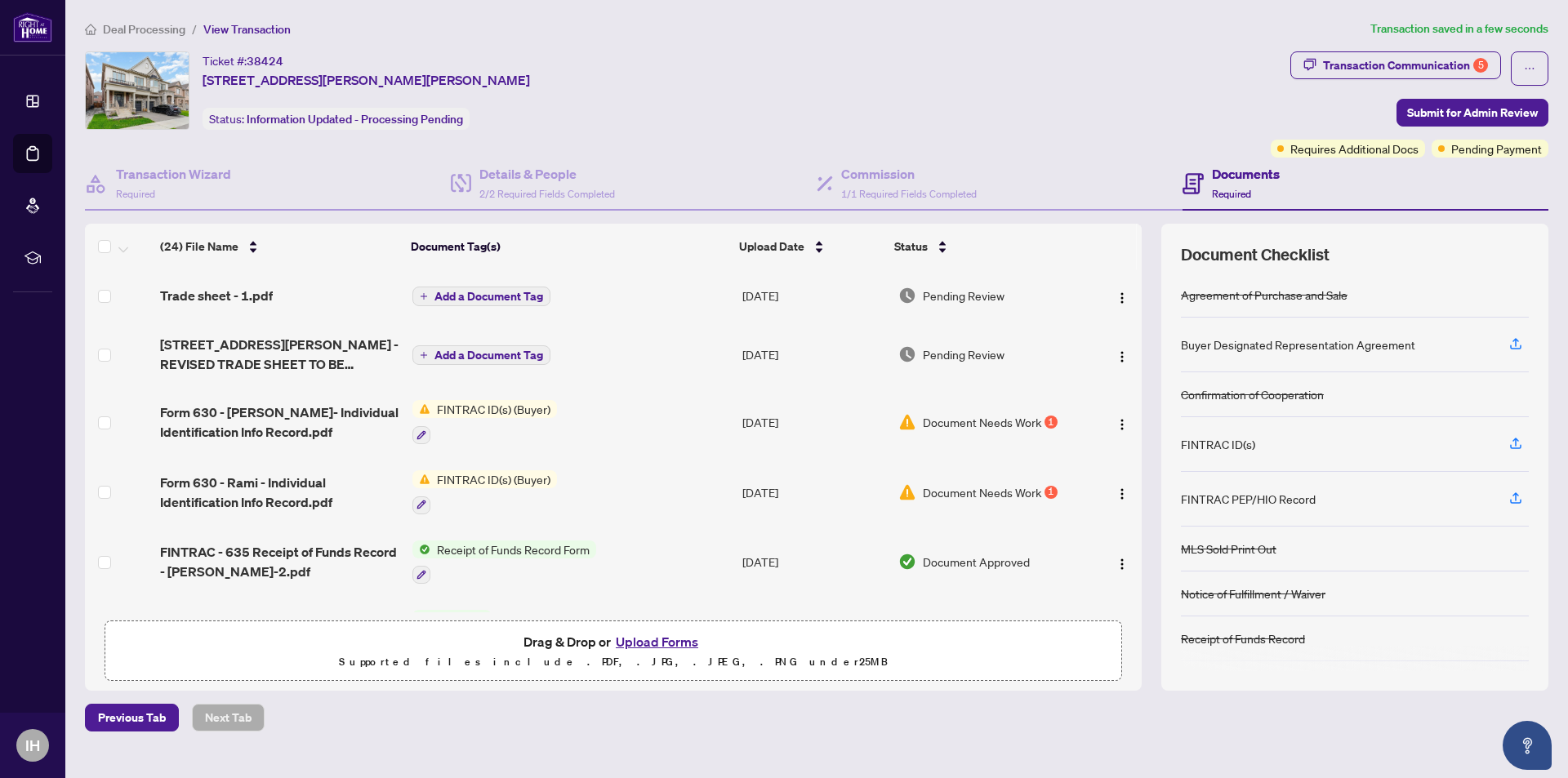
click at [522, 299] on span "Add a Document Tag" at bounding box center [489, 297] width 109 height 11
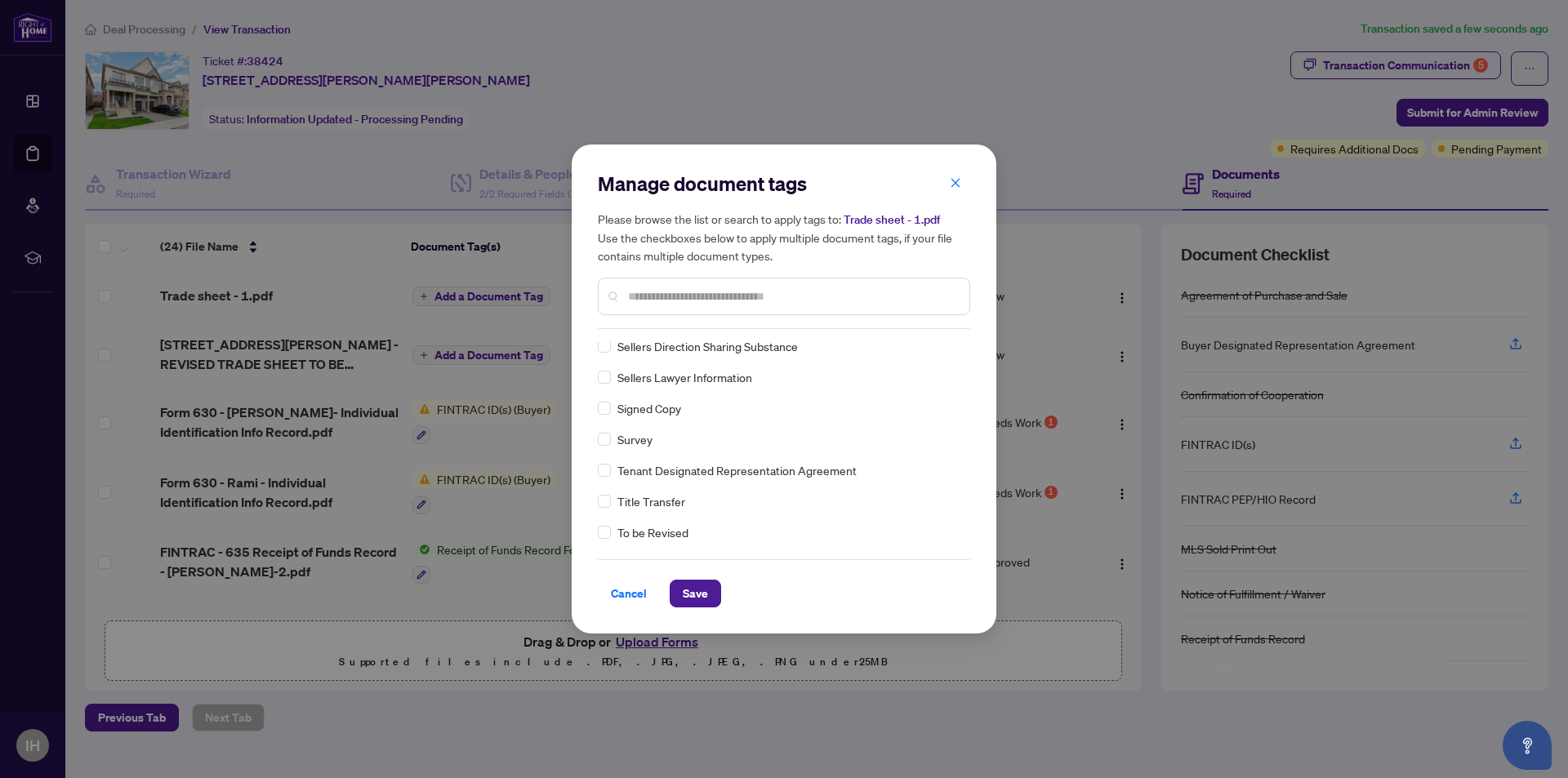
scroll to position [0, 0]
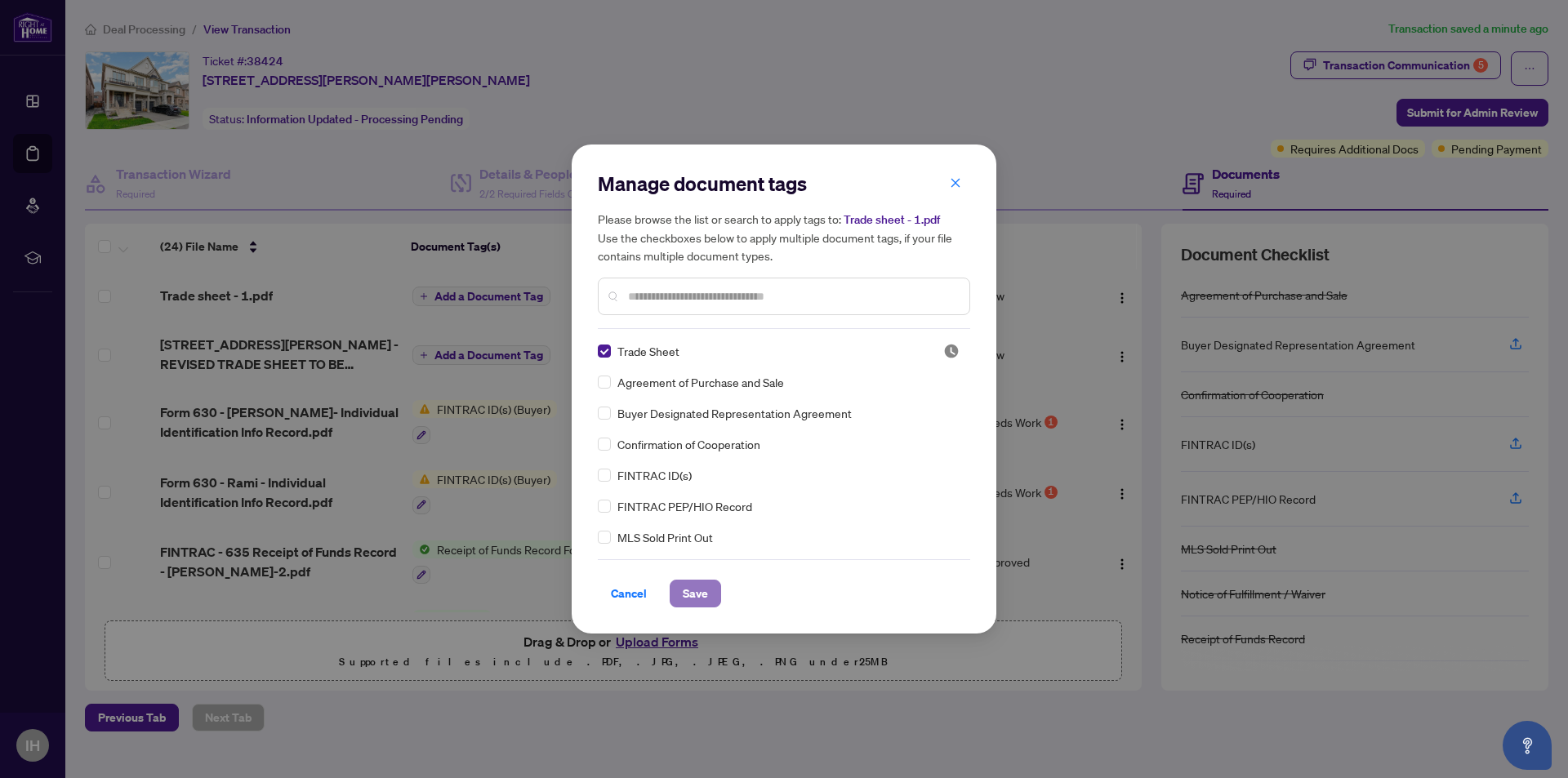
click at [695, 593] on span "Save" at bounding box center [695, 594] width 26 height 26
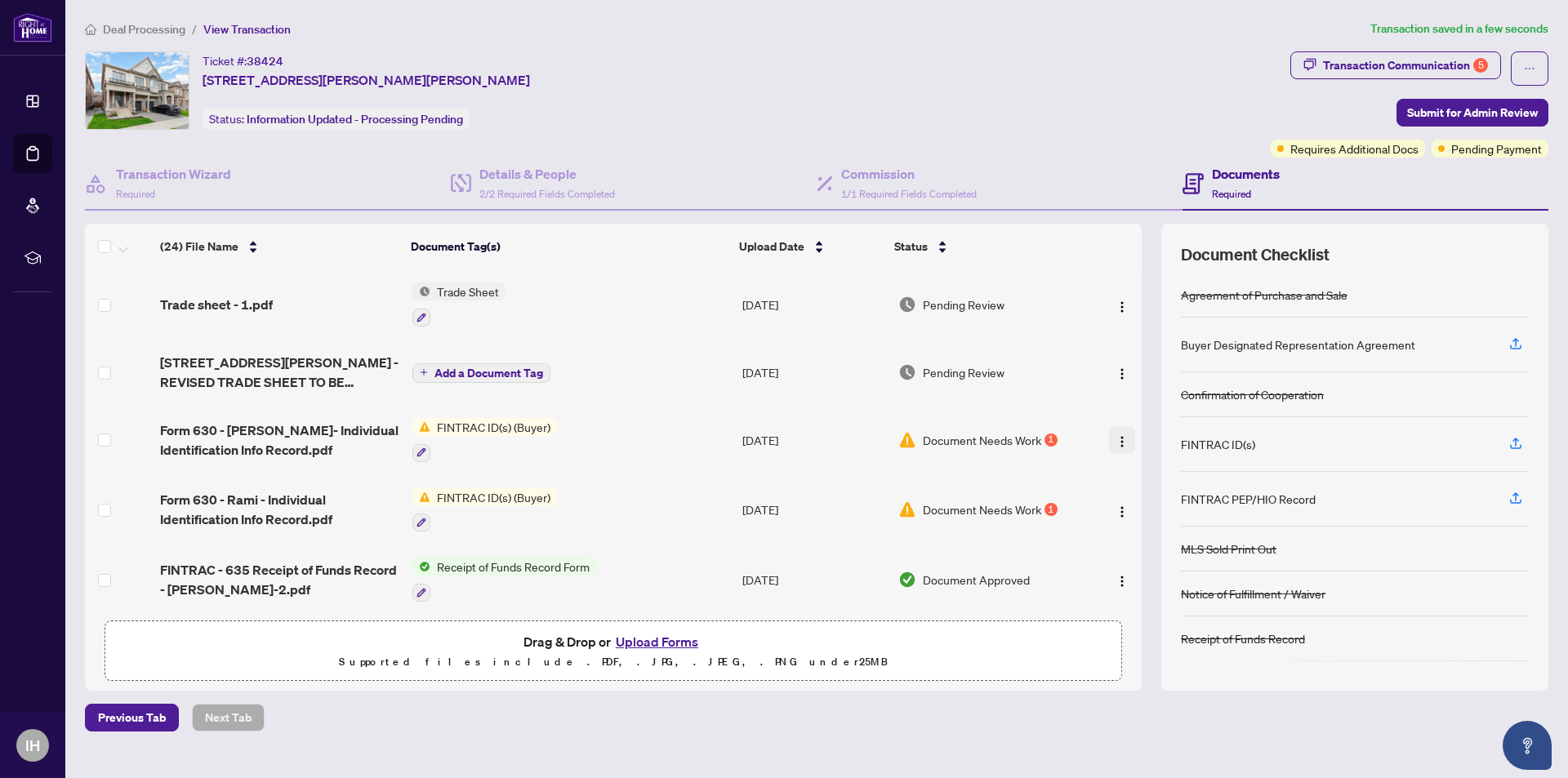
click at [1116, 441] on img "button" at bounding box center [1123, 441] width 13 height 13
click at [1428, 57] on div "Transaction Communication 5" at bounding box center [1405, 65] width 165 height 26
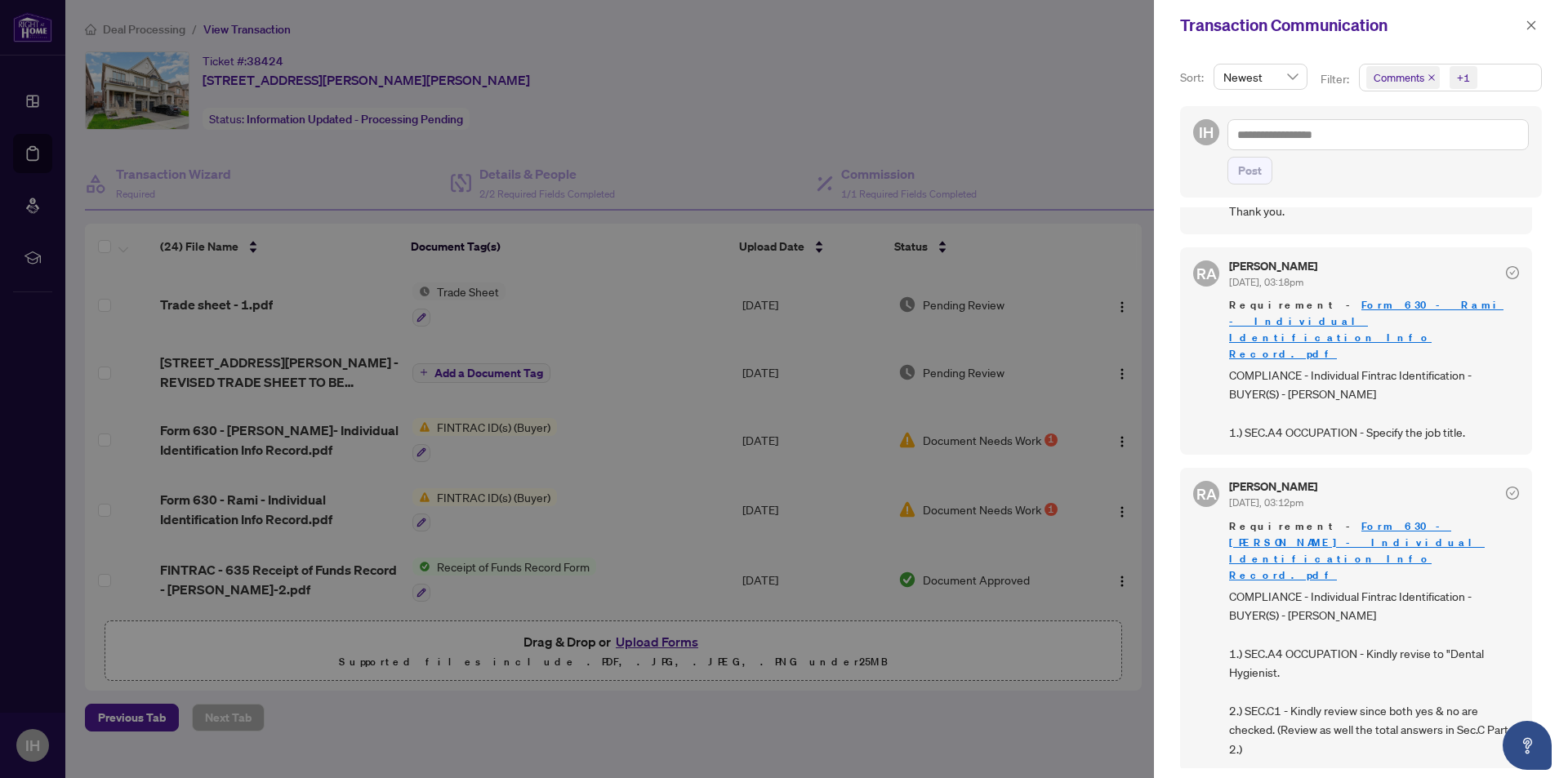
scroll to position [245, 0]
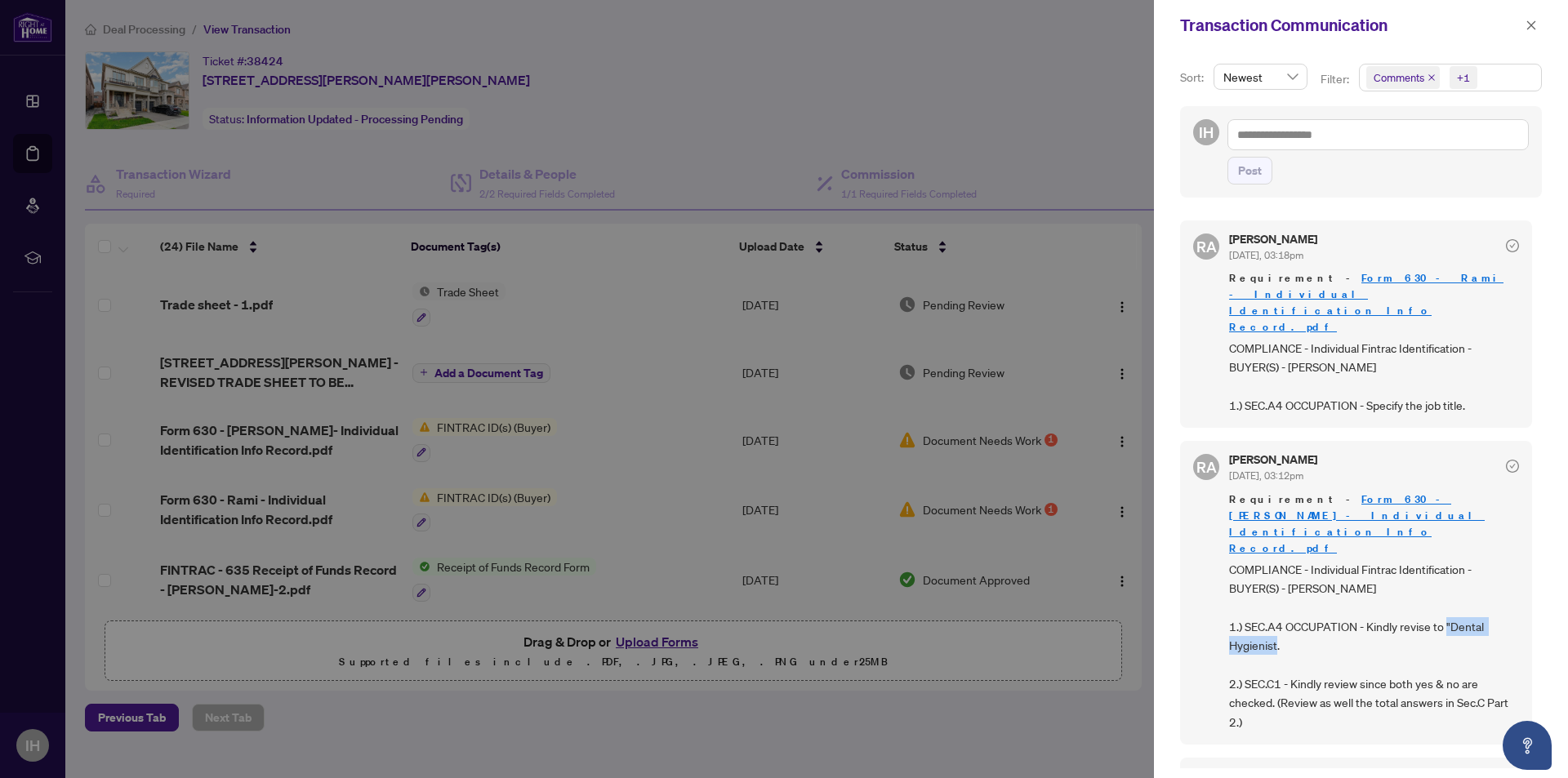
drag, startPoint x: 1283, startPoint y: 581, endPoint x: 1452, endPoint y: 555, distance: 171.0
click at [1452, 561] on span "COMPLIANCE - Individual Fintrac Identification - BUYER(S) - Rita Youssef 1.) SE…" at bounding box center [1374, 646] width 290 height 171
copy span "Dental Hygienist."
click at [1089, 122] on div at bounding box center [784, 389] width 1568 height 778
click at [999, 124] on div at bounding box center [784, 389] width 1568 height 778
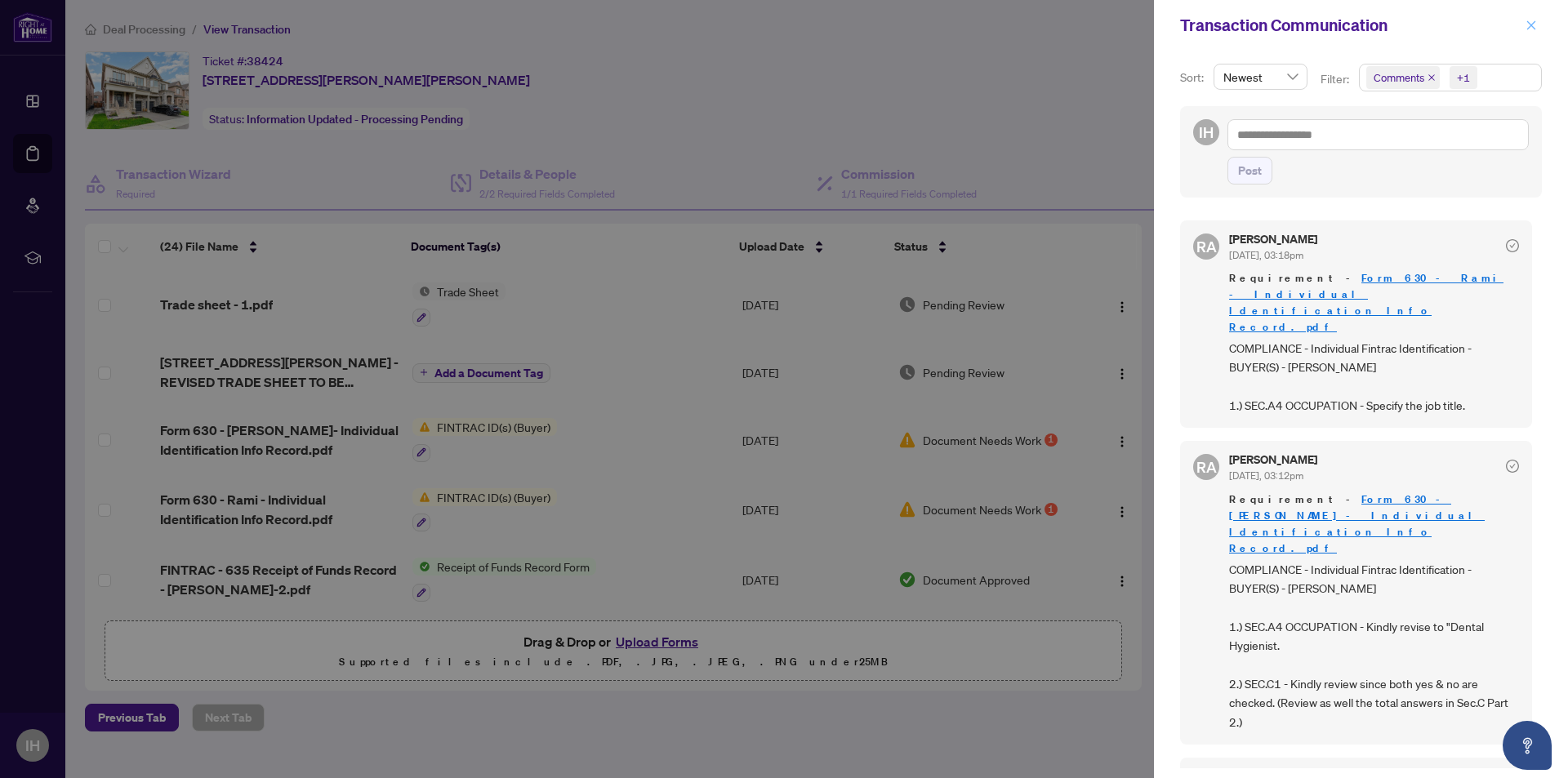
click at [1529, 26] on icon "close" at bounding box center [1532, 26] width 11 height 11
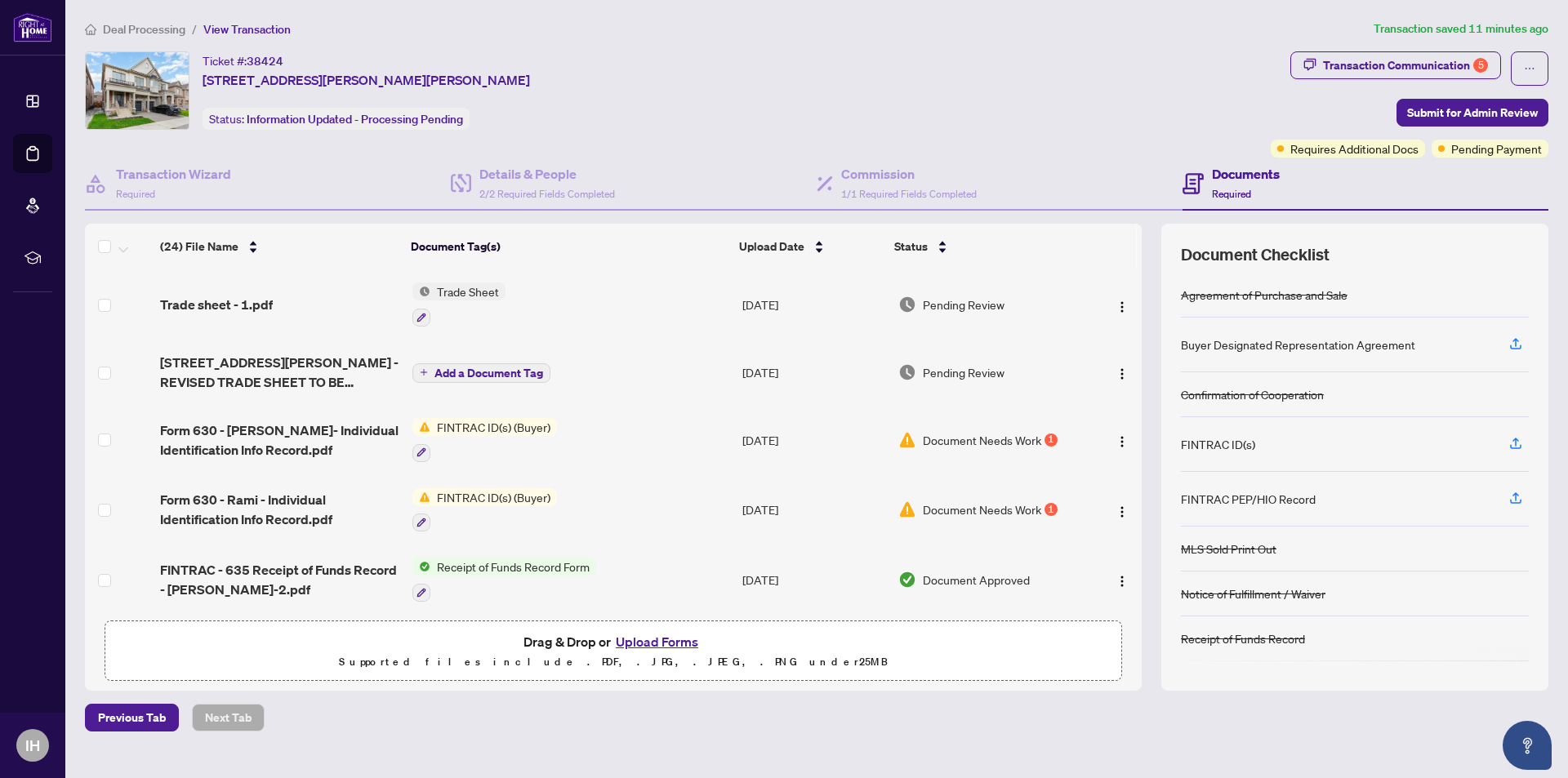
click at [645, 644] on button "Upload Forms" at bounding box center [657, 642] width 93 height 21
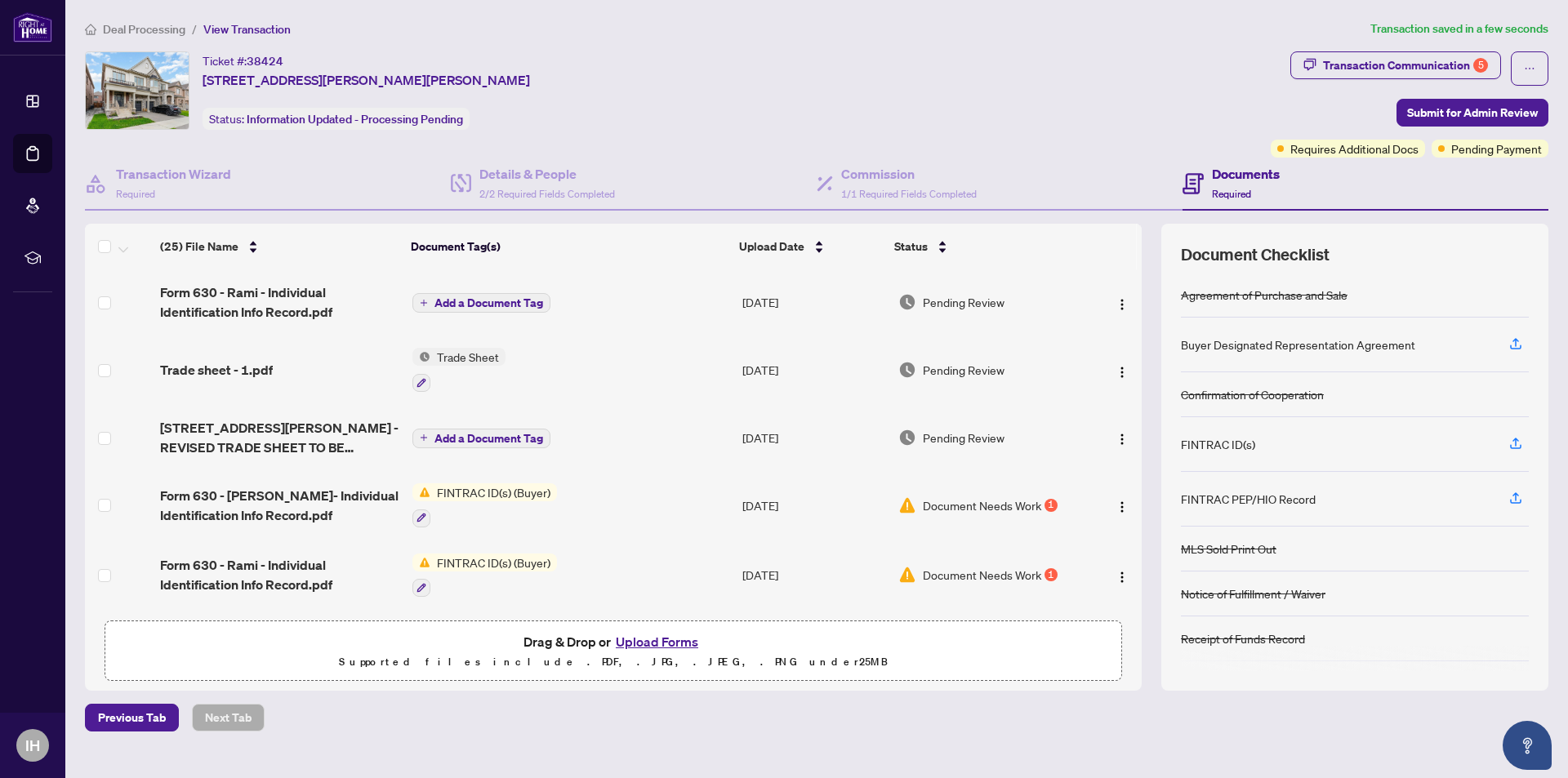
click at [627, 639] on button "Upload Forms" at bounding box center [657, 642] width 93 height 21
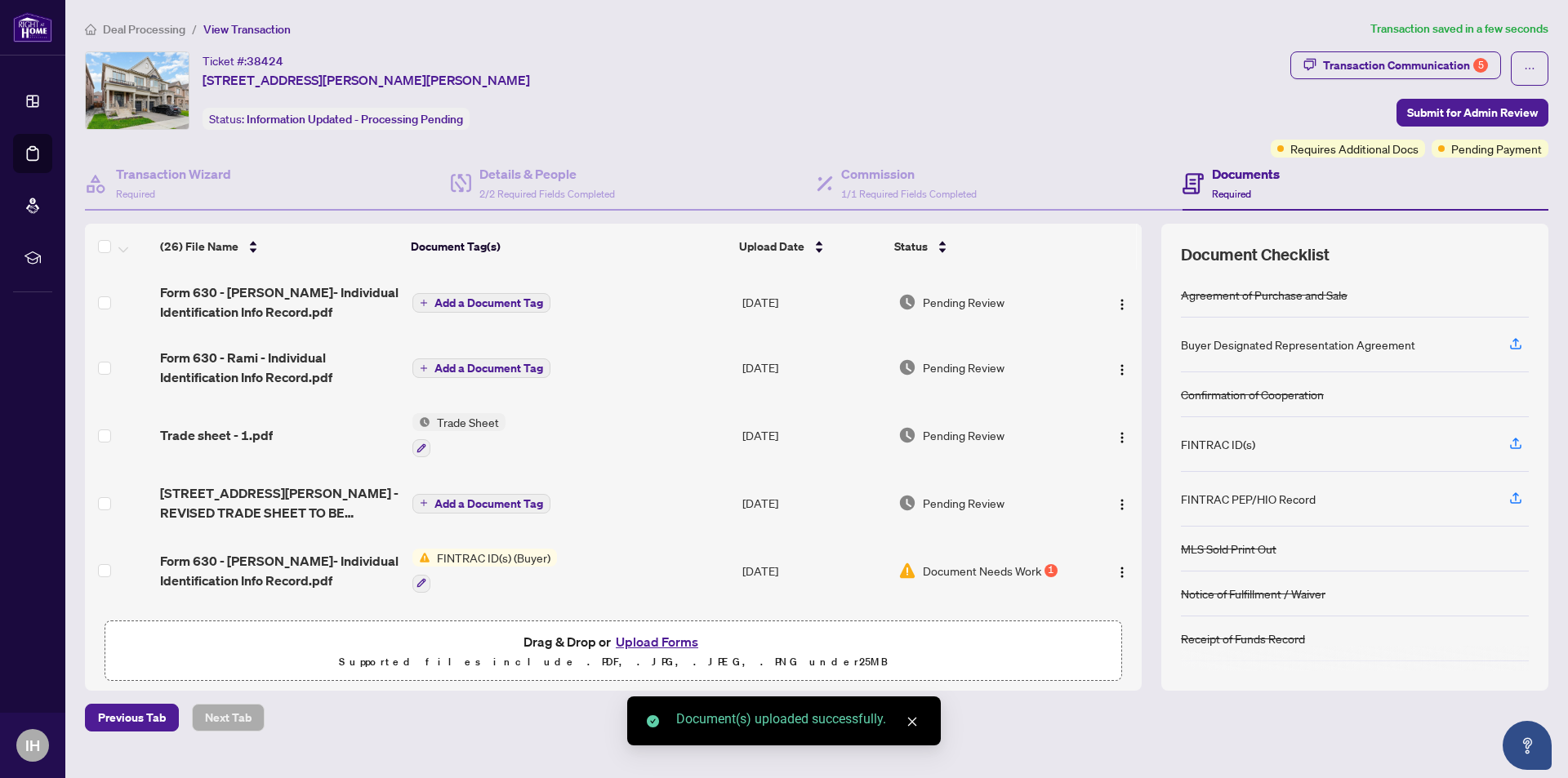
click at [502, 303] on span "Add a Document Tag" at bounding box center [489, 303] width 109 height 11
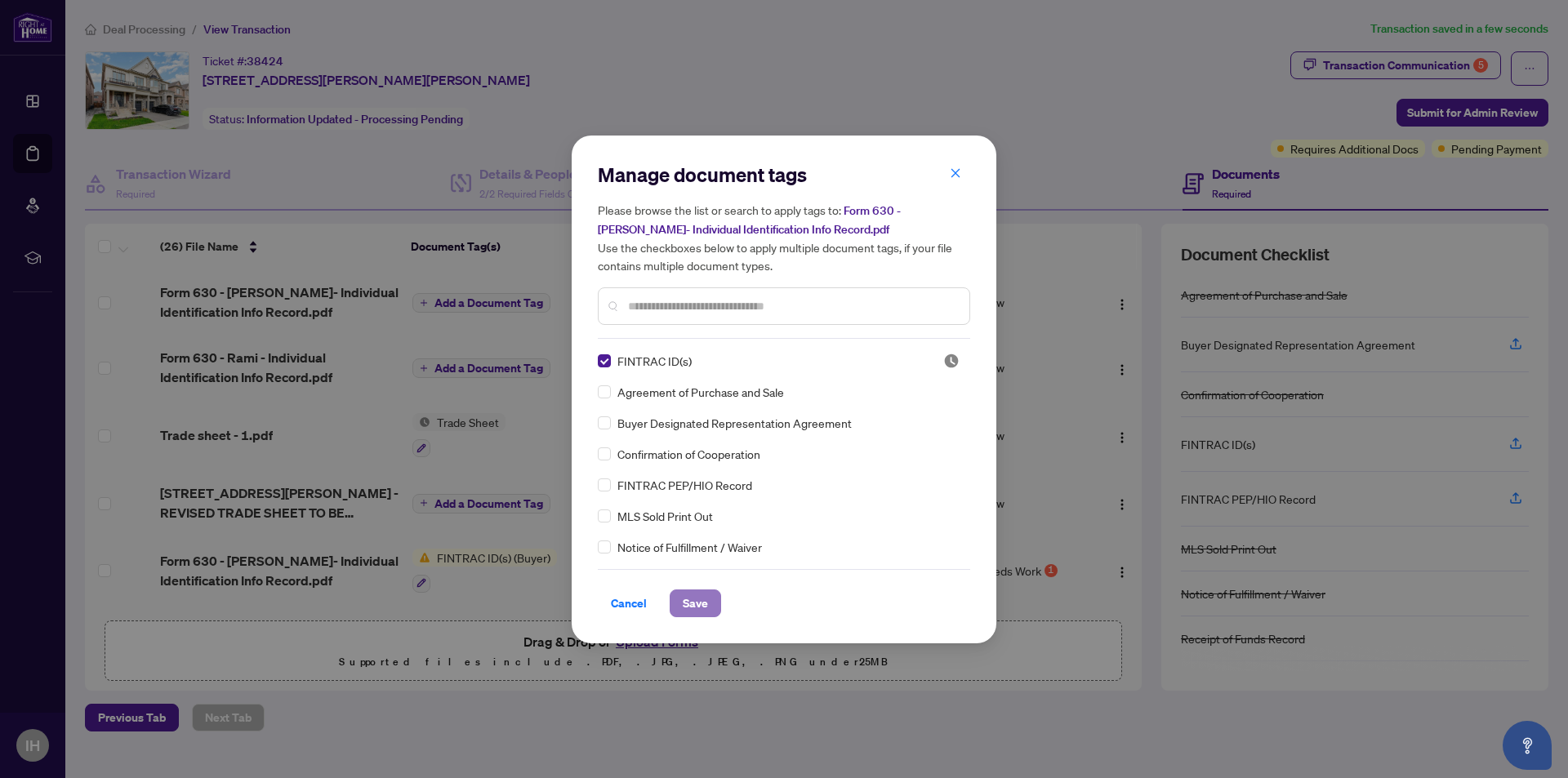
click at [695, 605] on span "Save" at bounding box center [695, 604] width 26 height 26
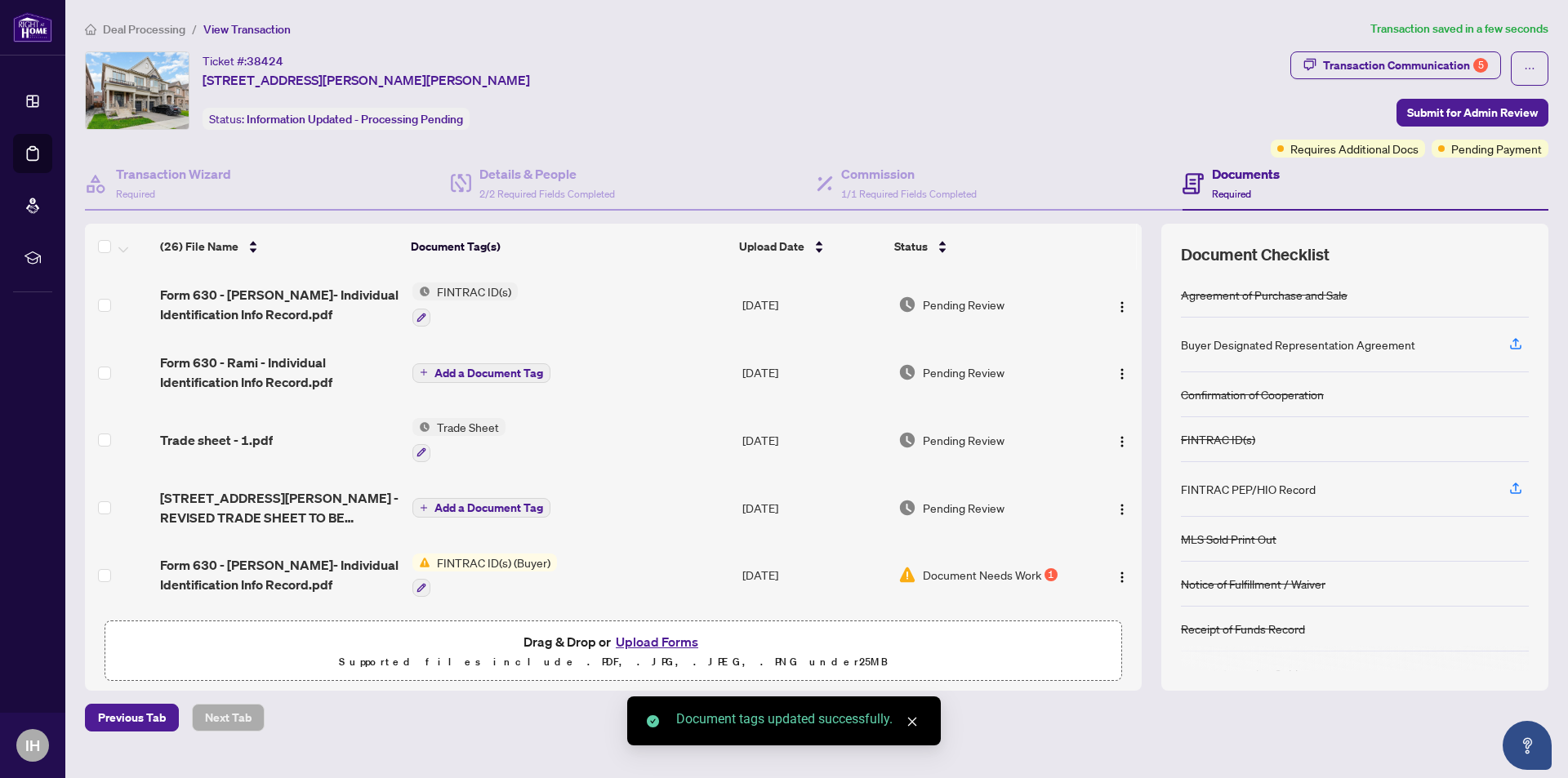
click at [466, 370] on span "Add a Document Tag" at bounding box center [489, 373] width 109 height 11
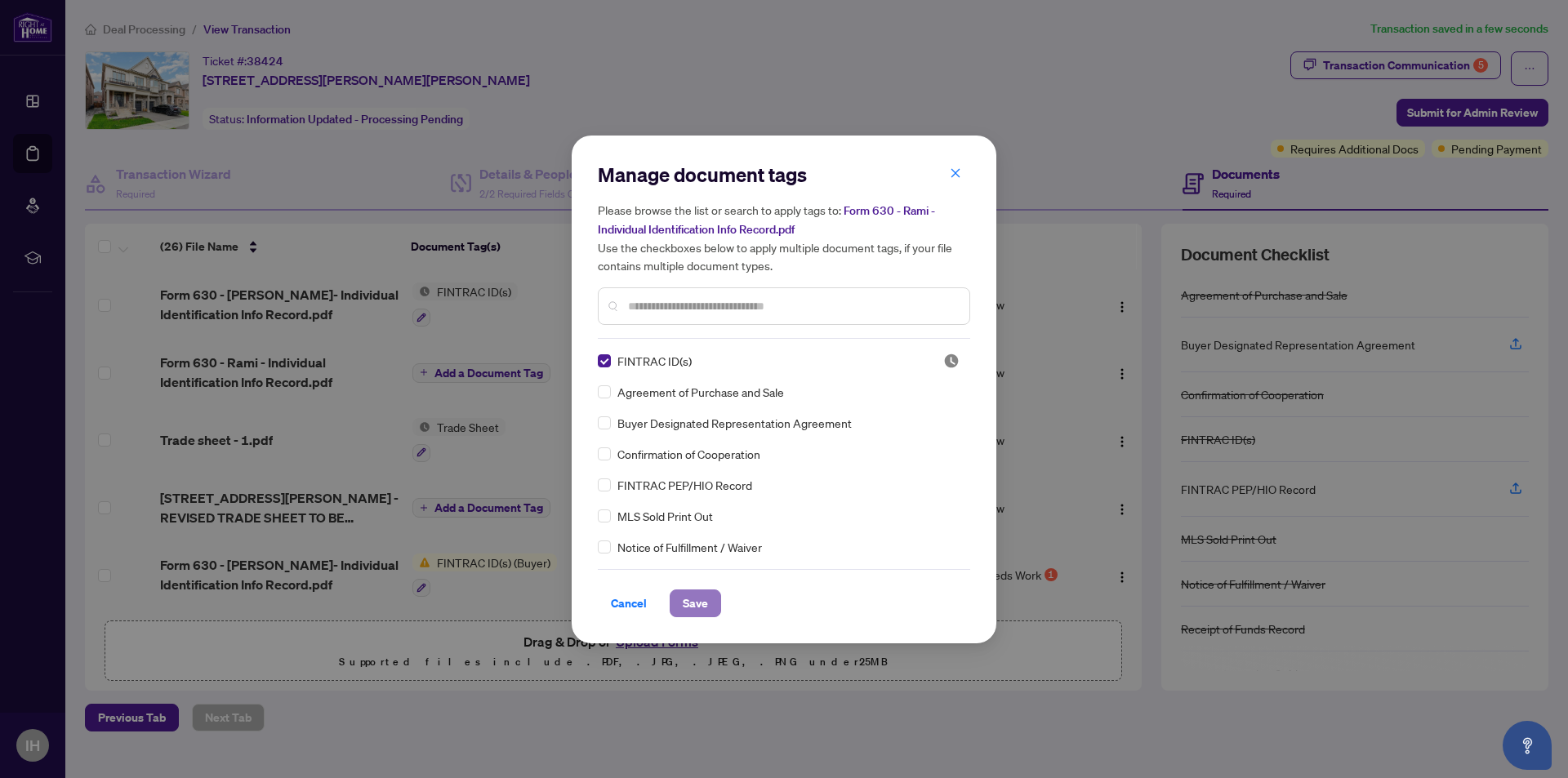
click at [687, 593] on span "Save" at bounding box center [695, 604] width 26 height 26
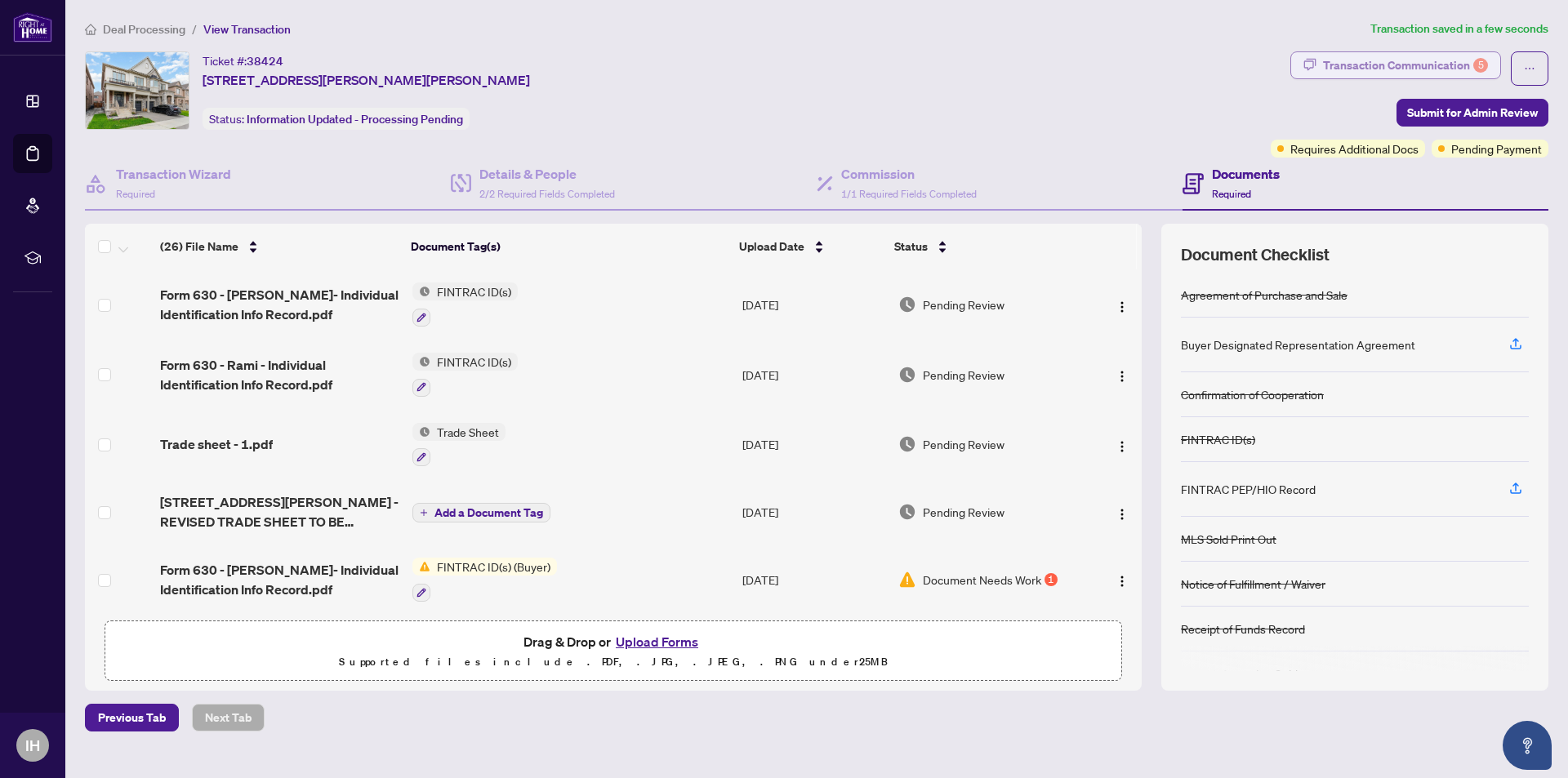
click at [1416, 62] on div "Transaction Communication 5" at bounding box center [1405, 65] width 165 height 26
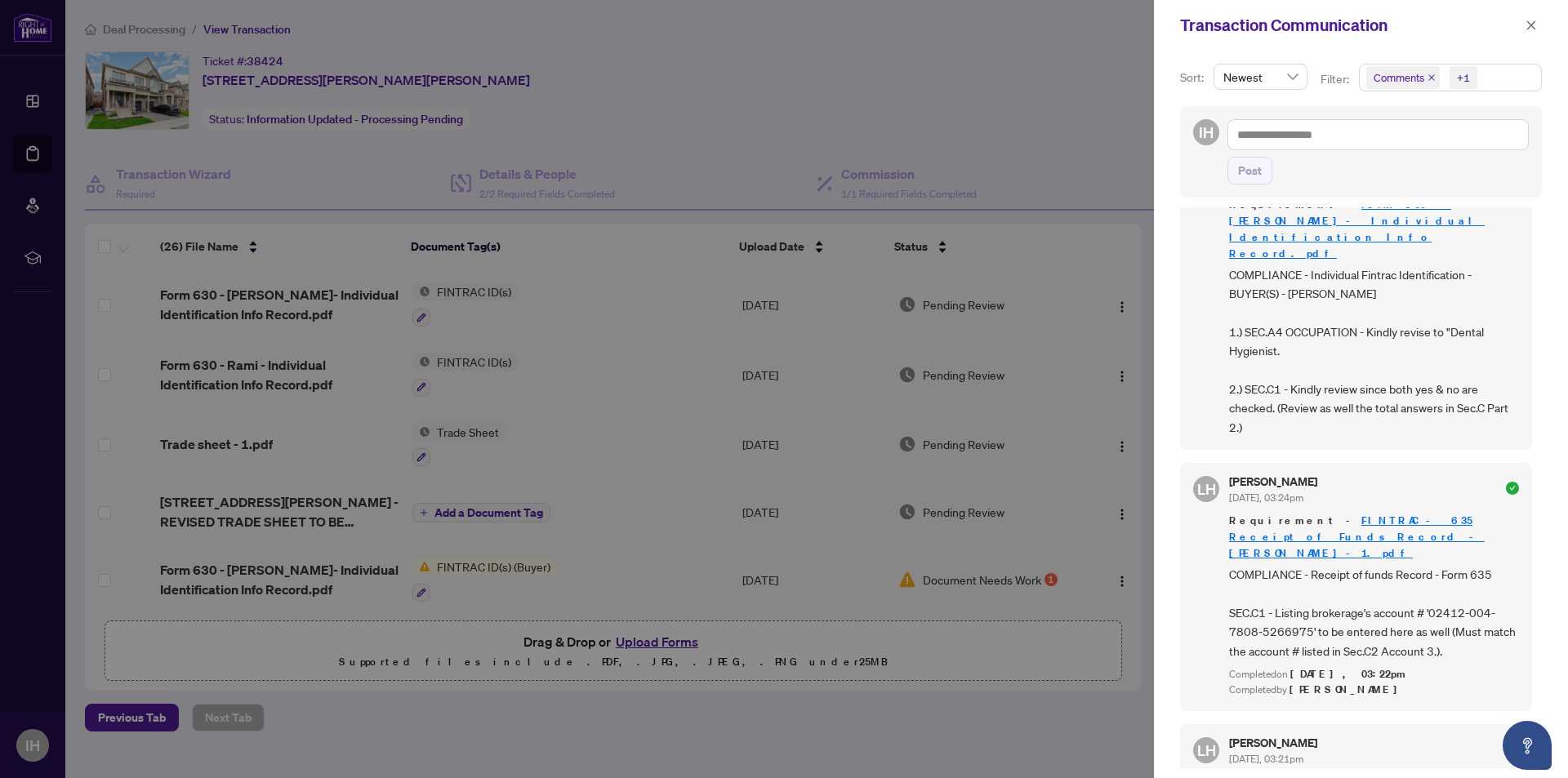
scroll to position [572, 0]
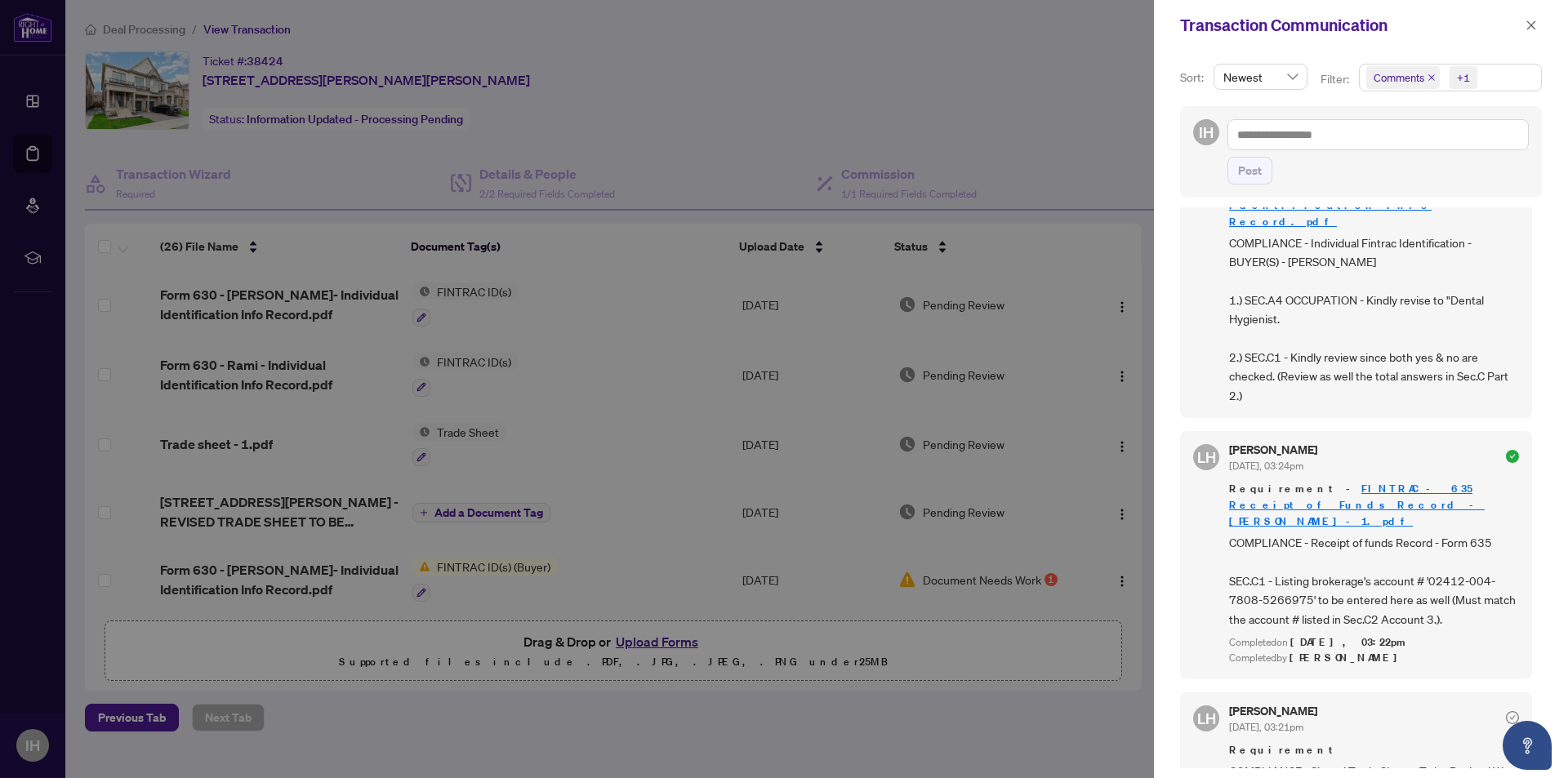
click at [1032, 117] on div at bounding box center [784, 389] width 1568 height 778
click at [1530, 28] on icon "close" at bounding box center [1532, 26] width 11 height 11
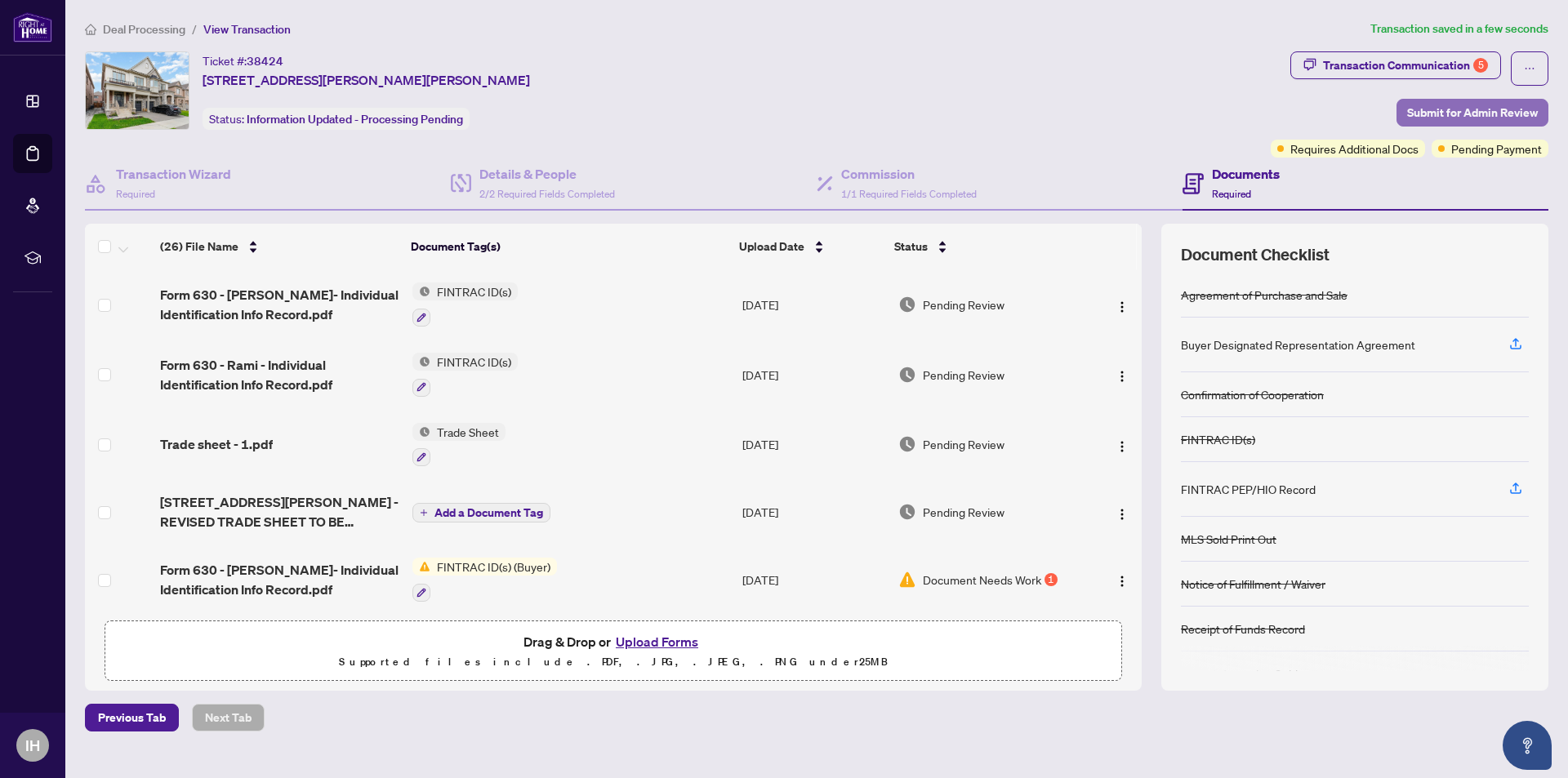
click at [1440, 111] on span "Submit for Admin Review" at bounding box center [1472, 112] width 131 height 26
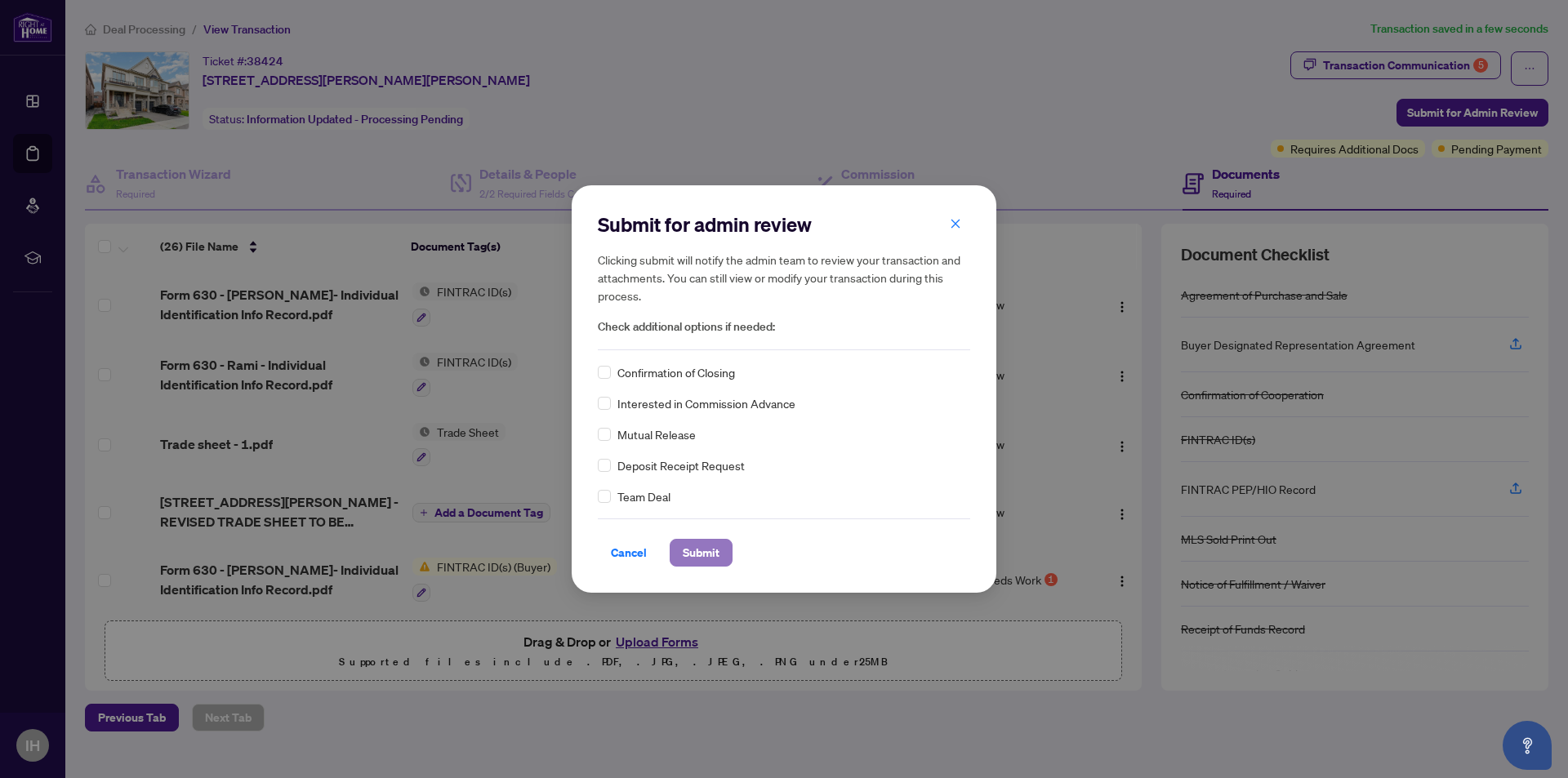
click at [701, 555] on span "Submit" at bounding box center [701, 553] width 37 height 26
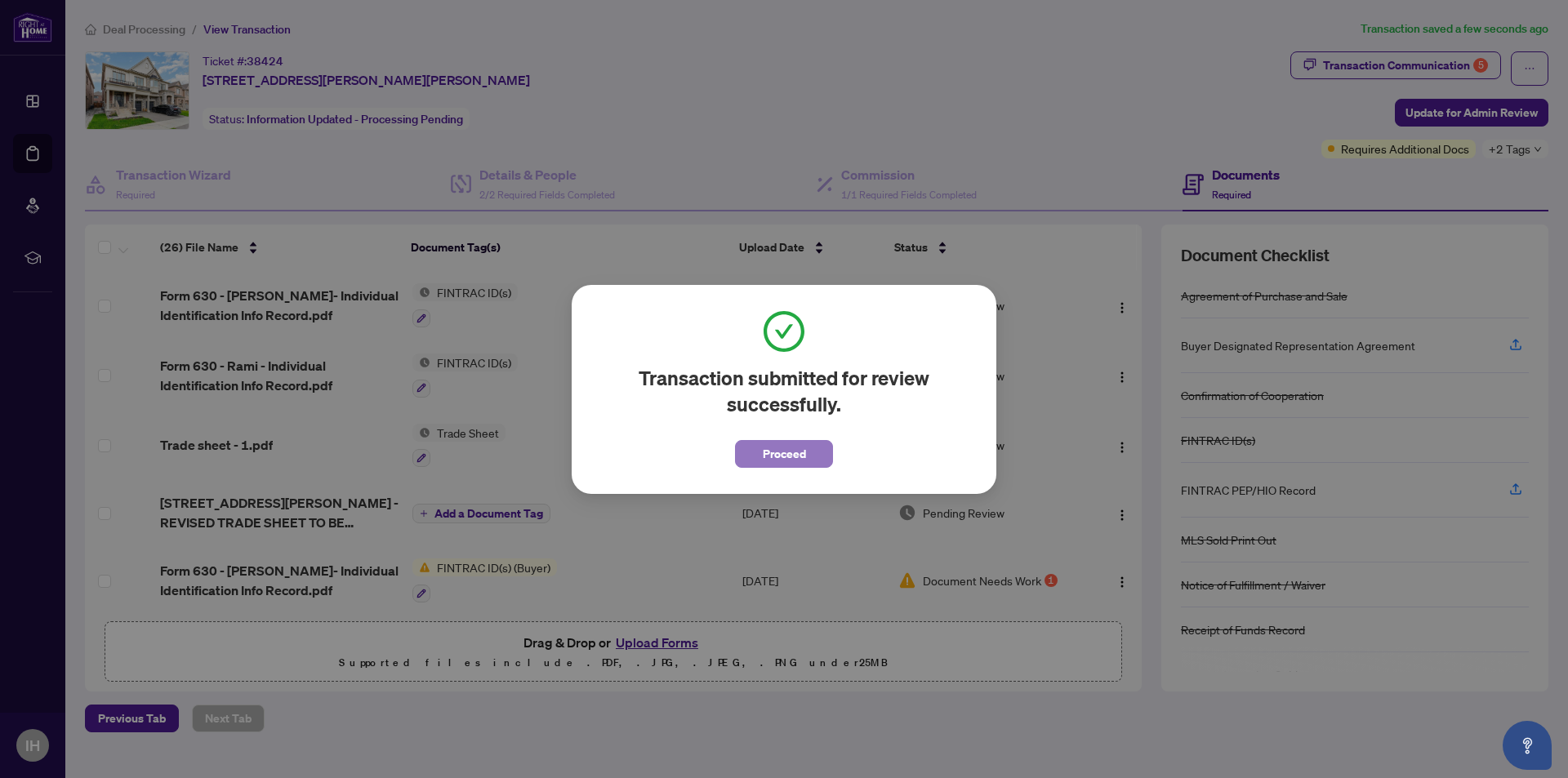
click at [794, 457] on span "Proceed" at bounding box center [785, 454] width 44 height 26
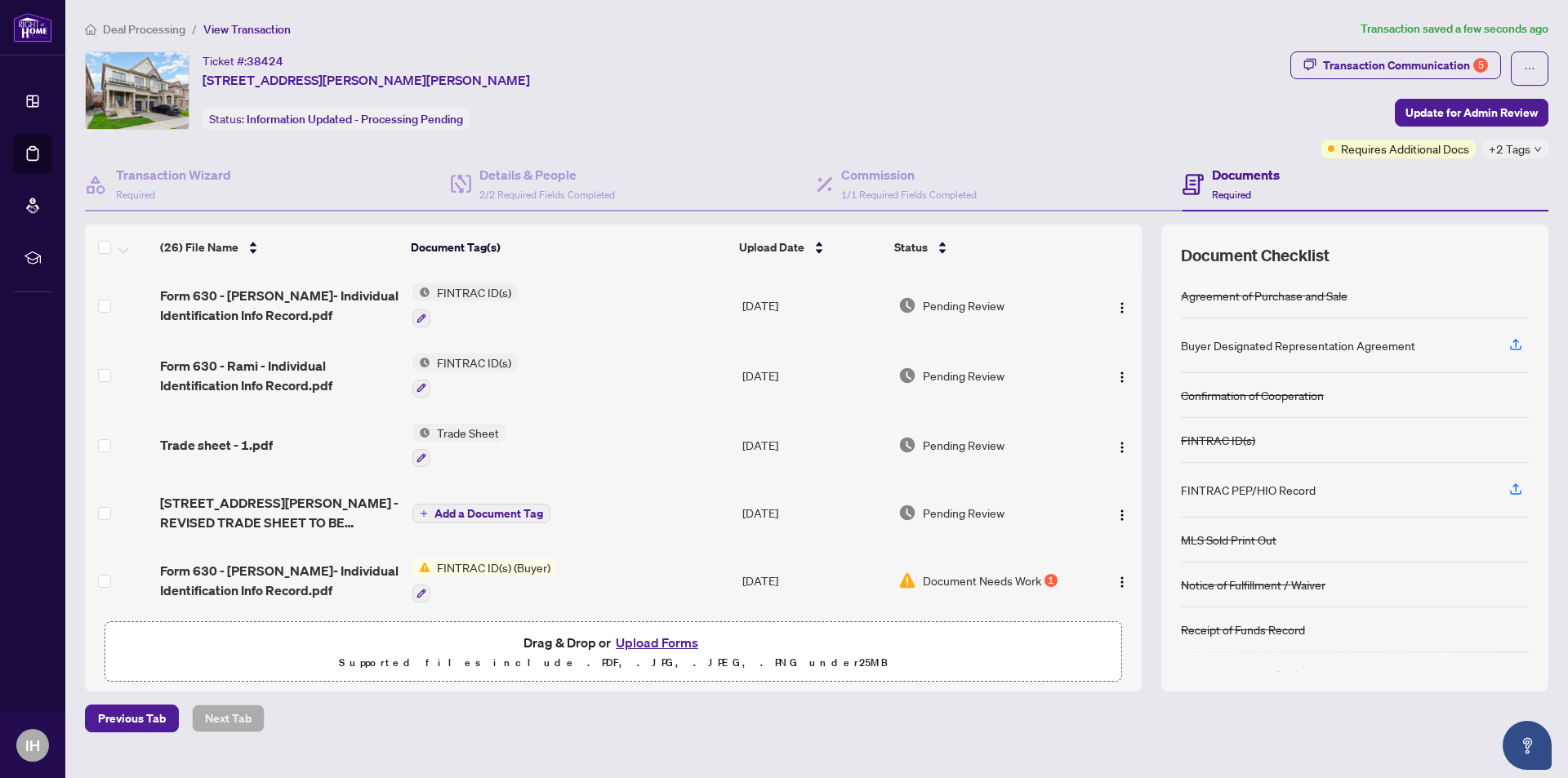
click at [1280, 92] on div "Ticket #: 38424 1135 Hamman Way, Milton, Ontario L9E 1K2, Canada Status: Inform…" at bounding box center [685, 90] width 1199 height 78
click at [1538, 147] on icon "down" at bounding box center [1538, 149] width 9 height 9
click at [1204, 102] on div "Ticket #: 38424 1135 Hamman Way, Milton, Ontario L9E 1K2, Canada Status: Inform…" at bounding box center [685, 90] width 1199 height 78
click at [1218, 93] on div "Ticket #: 38424 1135 Hamman Way, Milton, Ontario L9E 1K2, Canada Status: Inform…" at bounding box center [685, 90] width 1199 height 78
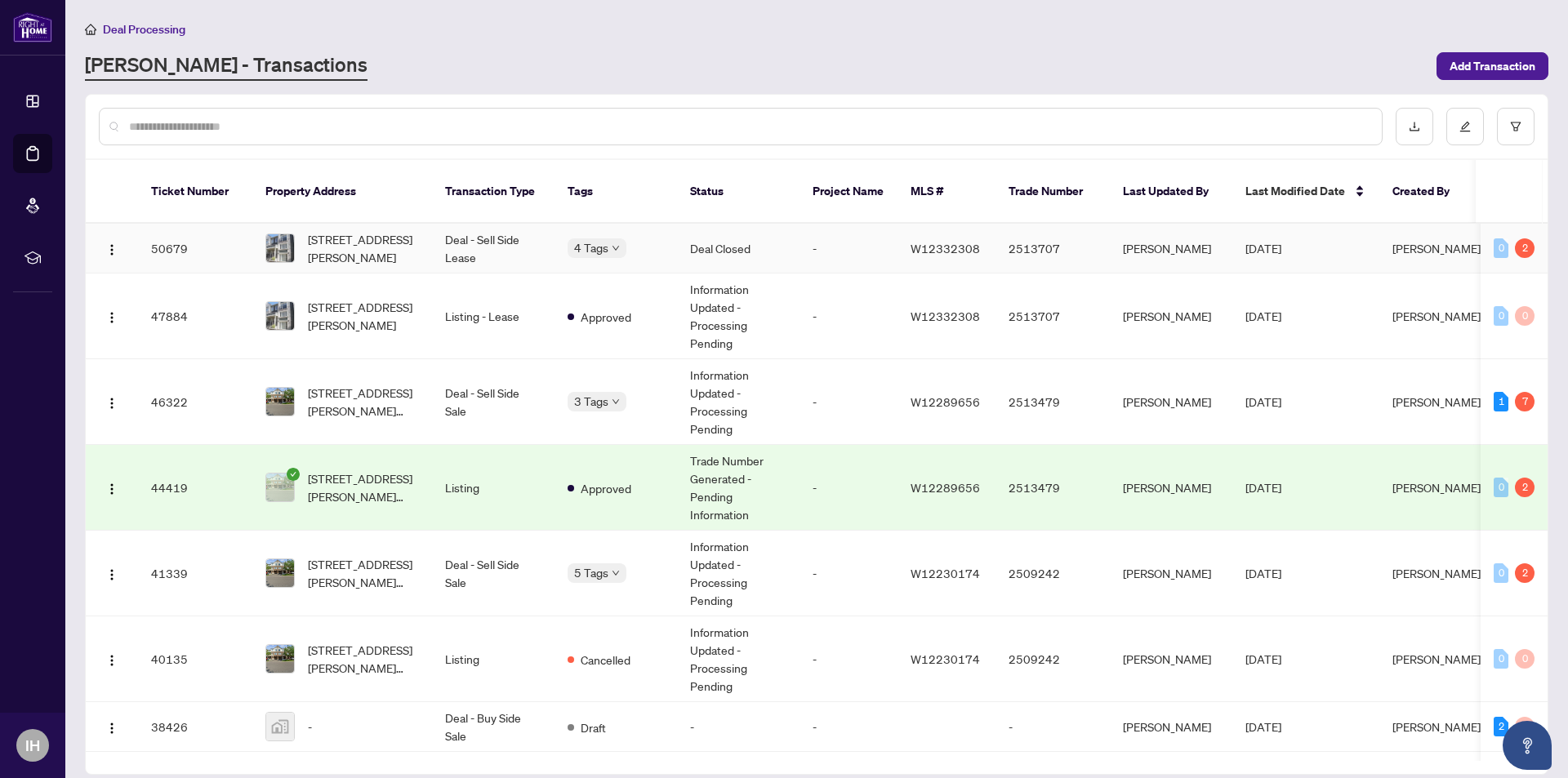
click at [811, 224] on td "-" at bounding box center [849, 249] width 98 height 50
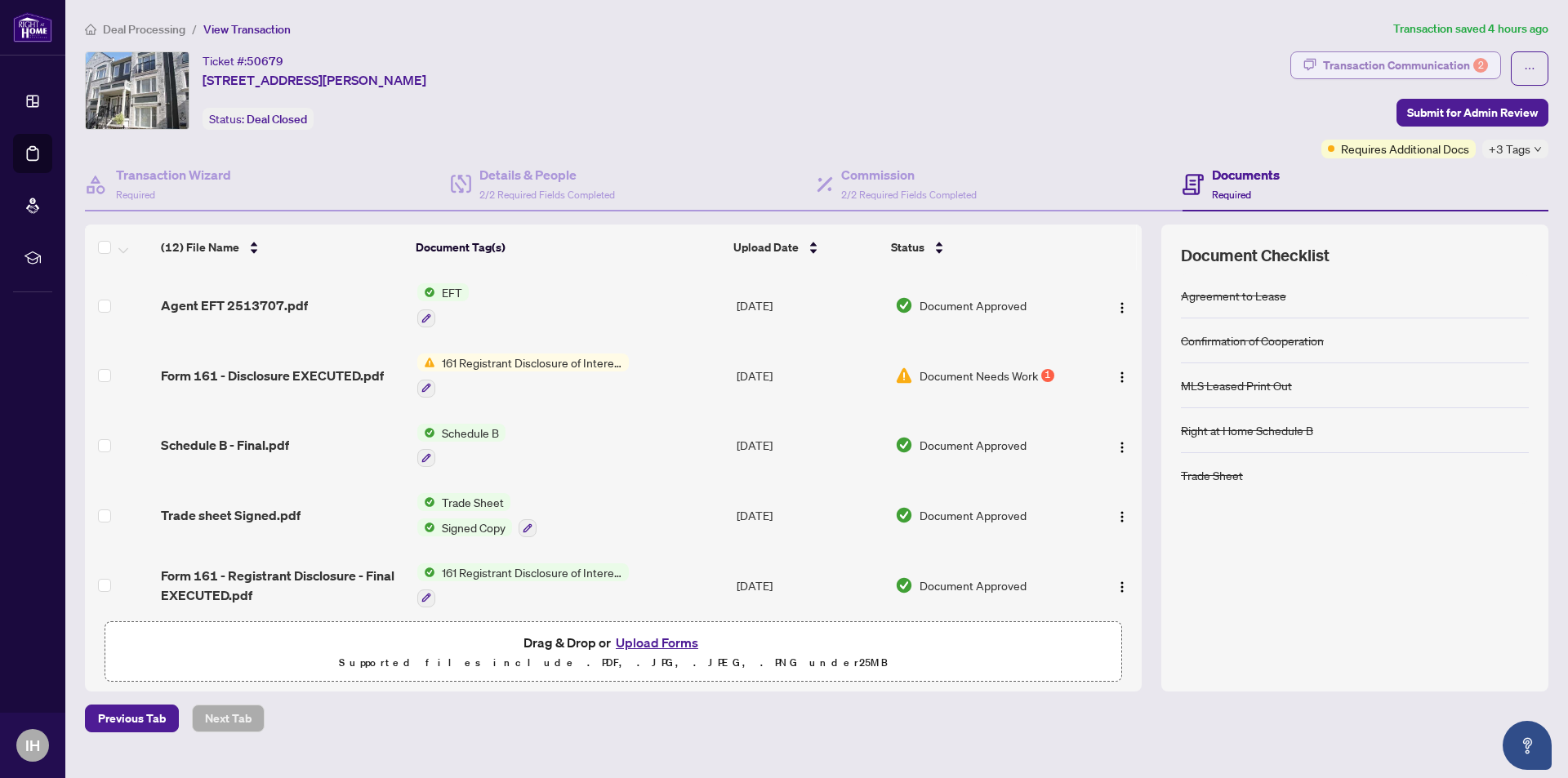
click at [1419, 69] on div "Transaction Communication 2" at bounding box center [1405, 65] width 165 height 26
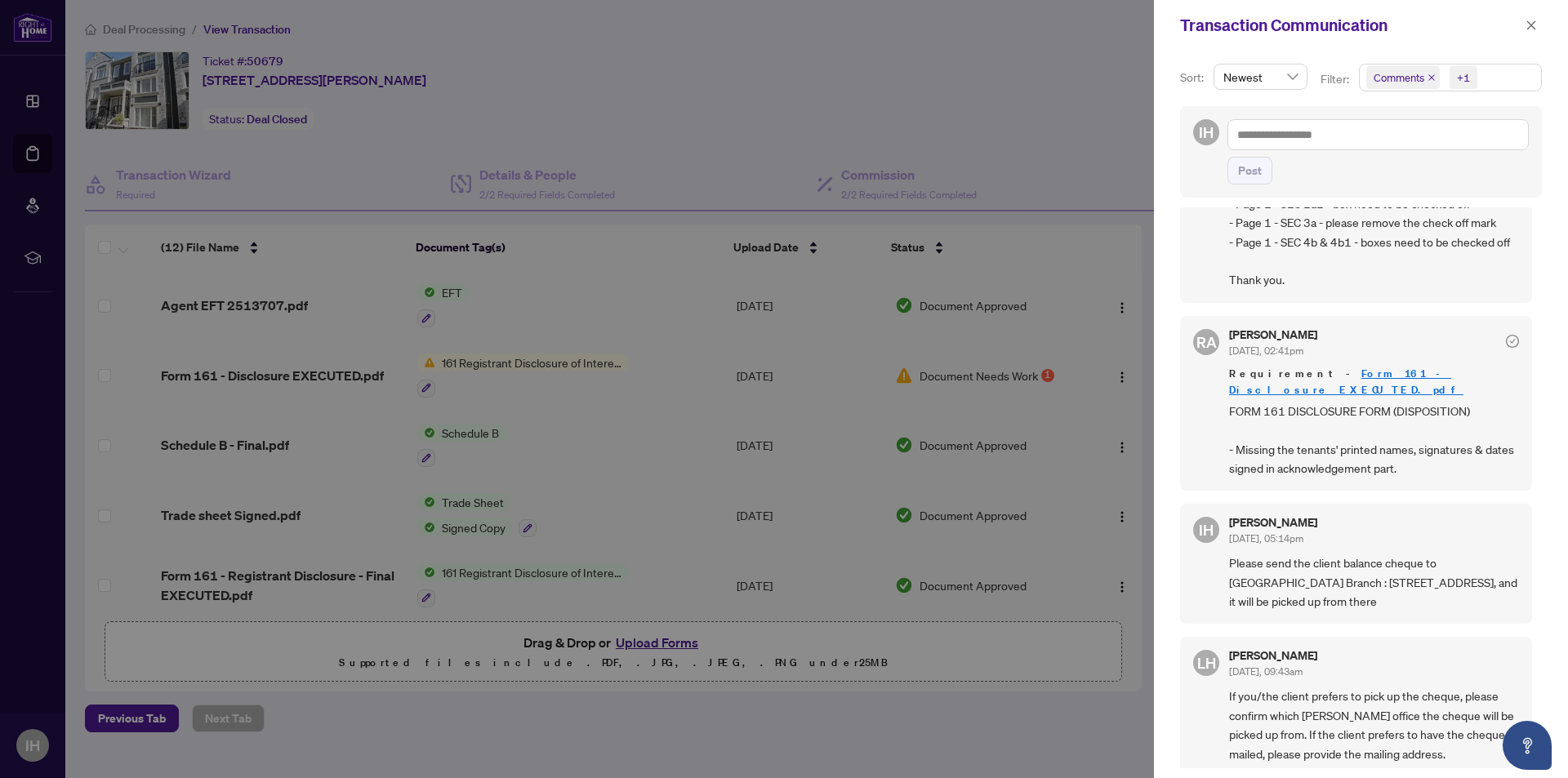
scroll to position [164, 0]
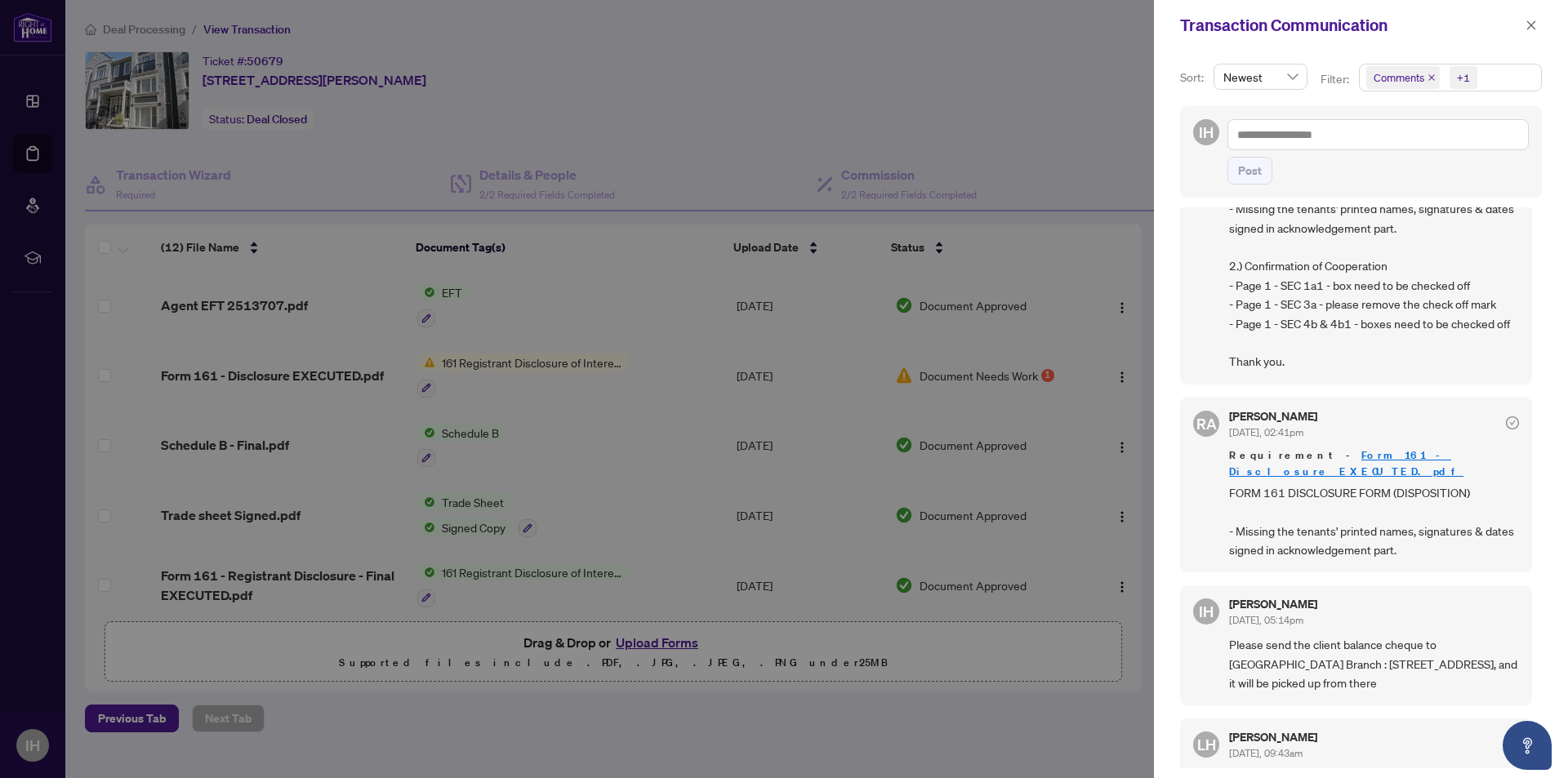
click at [681, 309] on div at bounding box center [784, 389] width 1568 height 778
click at [1533, 30] on icon "close" at bounding box center [1532, 26] width 11 height 11
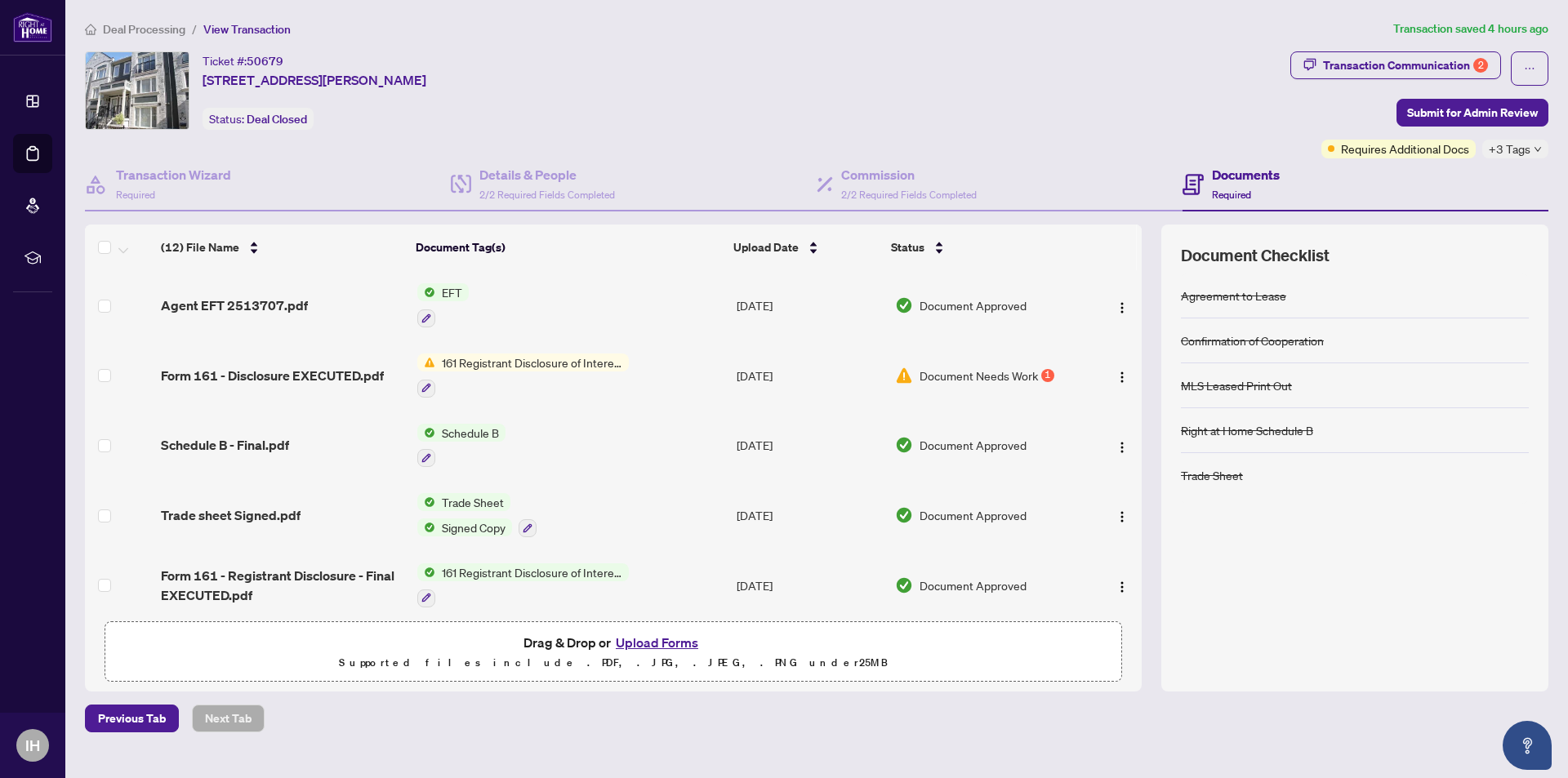
click at [507, 297] on td "EFT" at bounding box center [570, 305] width 320 height 70
click at [1116, 307] on img "button" at bounding box center [1123, 308] width 13 height 13
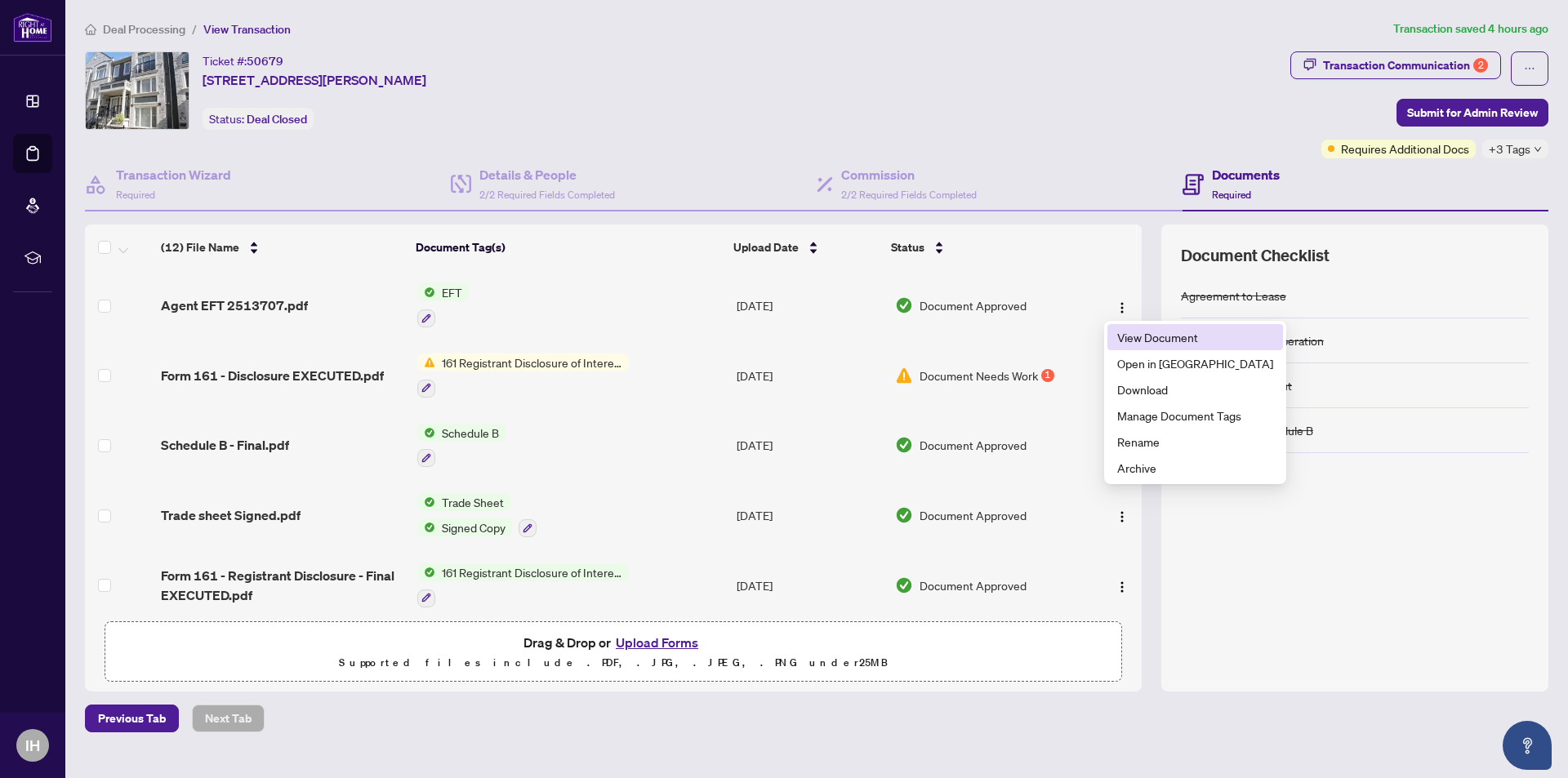
click at [1139, 332] on span "View Document" at bounding box center [1195, 337] width 156 height 18
